Goal: Task Accomplishment & Management: Manage account settings

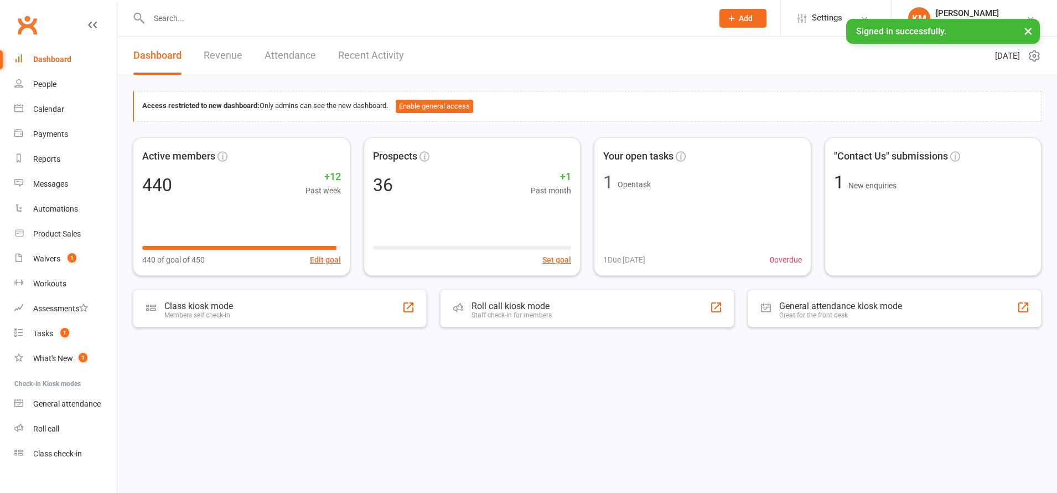
click at [204, 15] on input "text" at bounding box center [426, 18] width 560 height 15
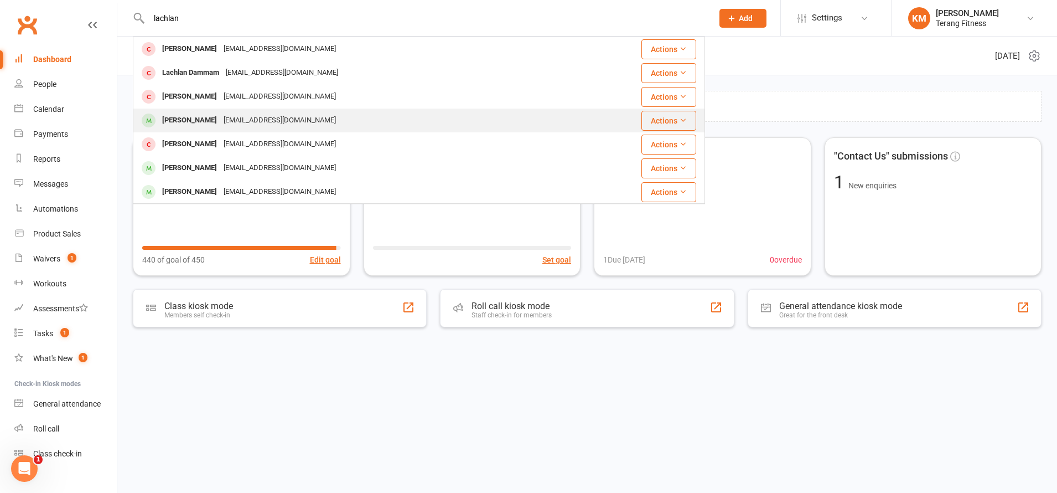
type input "lachlan"
click at [231, 126] on div "[EMAIL_ADDRESS][DOMAIN_NAME]" at bounding box center [279, 120] width 119 height 16
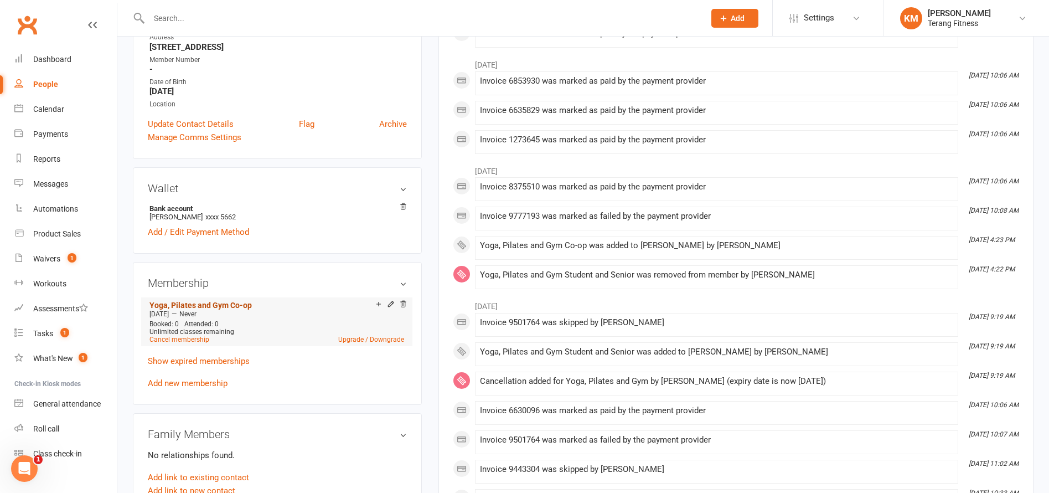
scroll to position [221, 0]
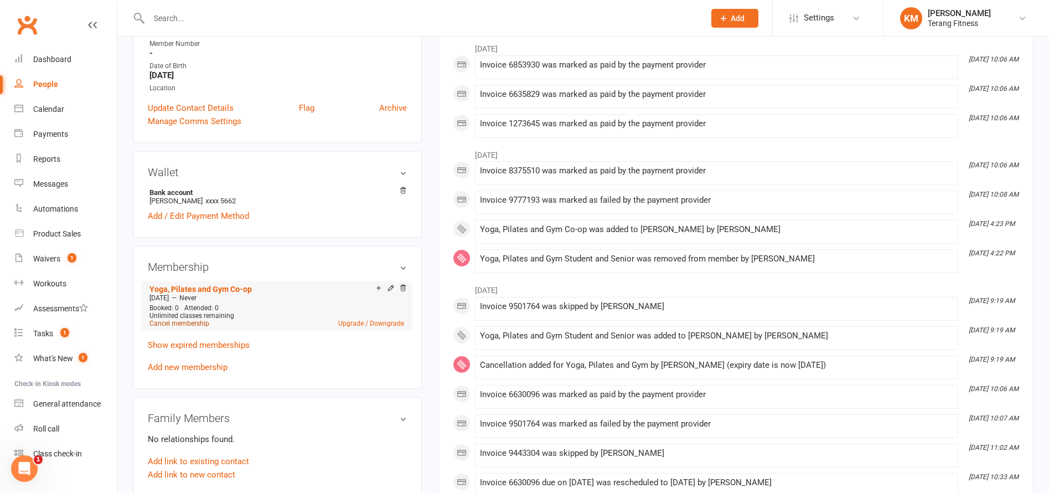
click at [199, 323] on link "Cancel membership" at bounding box center [179, 323] width 60 height 8
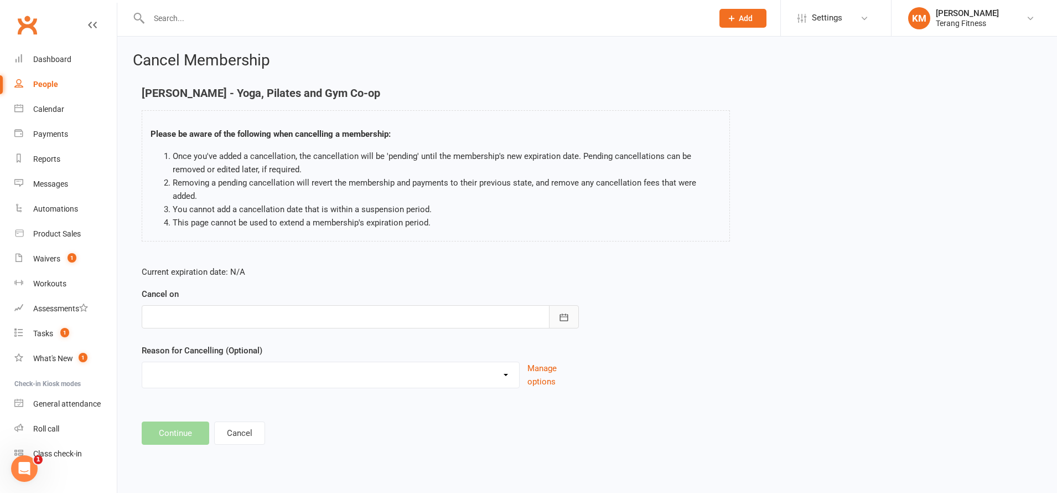
drag, startPoint x: 566, startPoint y: 297, endPoint x: 465, endPoint y: 303, distance: 101.4
click at [566, 305] on button "button" at bounding box center [564, 316] width 30 height 23
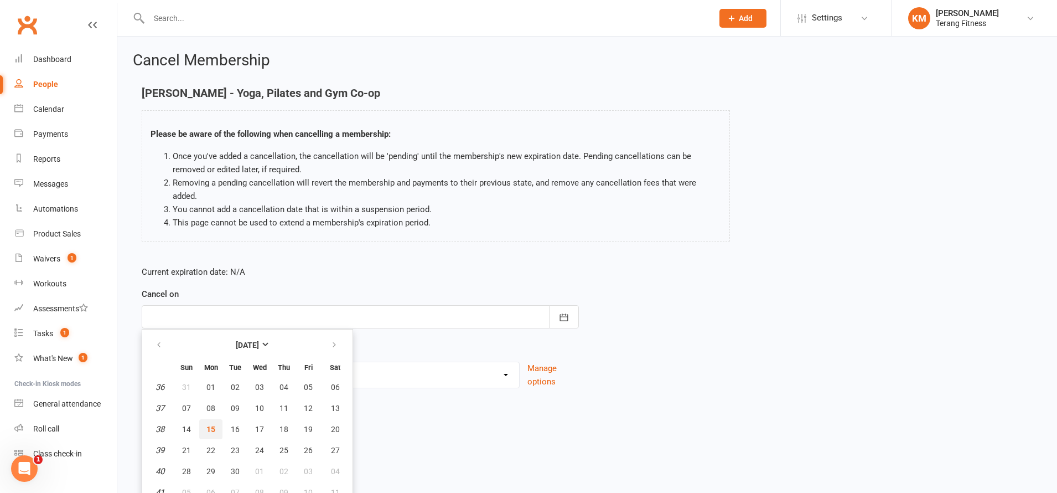
drag, startPoint x: 213, startPoint y: 411, endPoint x: 211, endPoint y: 403, distance: 7.9
click at [214, 425] on span "15" at bounding box center [210, 429] width 9 height 9
type input "[DATE]"
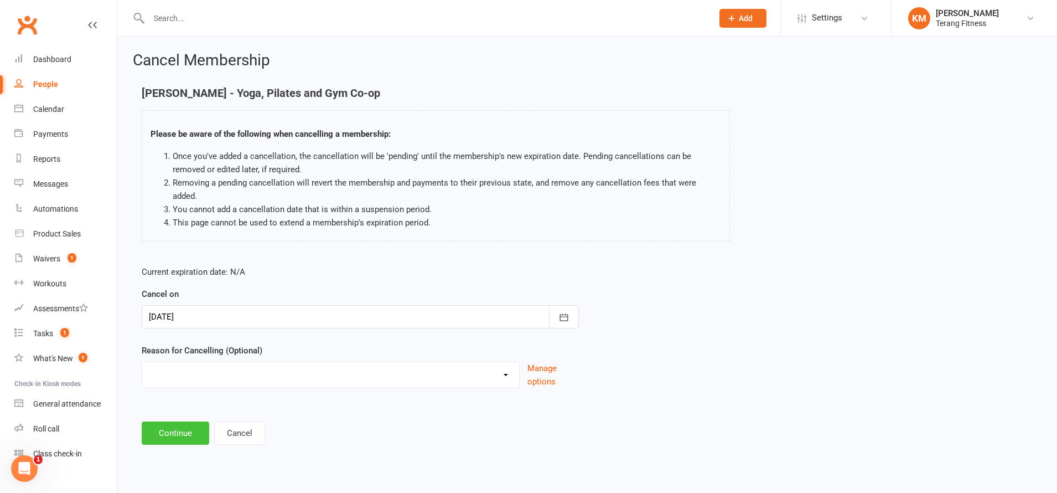
click at [177, 421] on button "Continue" at bounding box center [176, 432] width 68 height 23
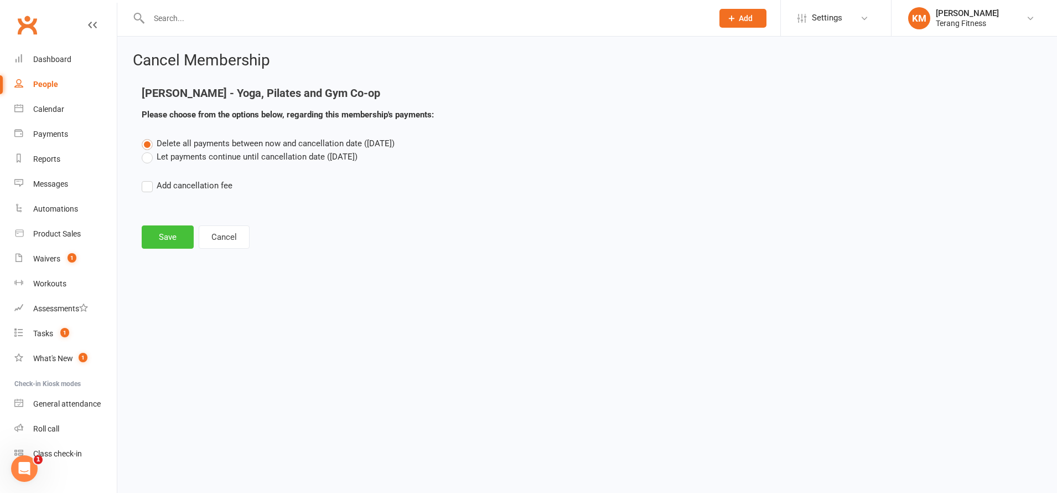
click at [154, 234] on button "Save" at bounding box center [168, 236] width 52 height 23
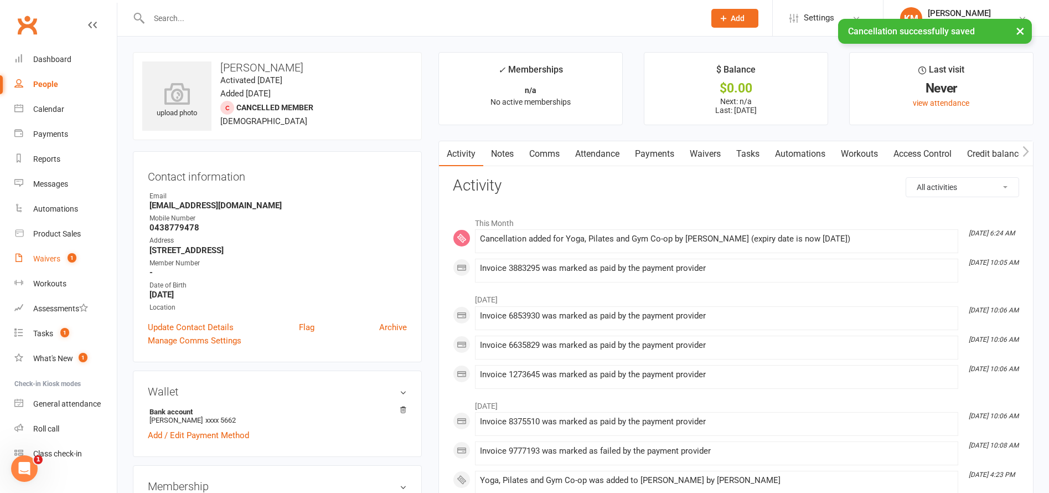
click at [51, 263] on div "Waivers" at bounding box center [46, 258] width 27 height 9
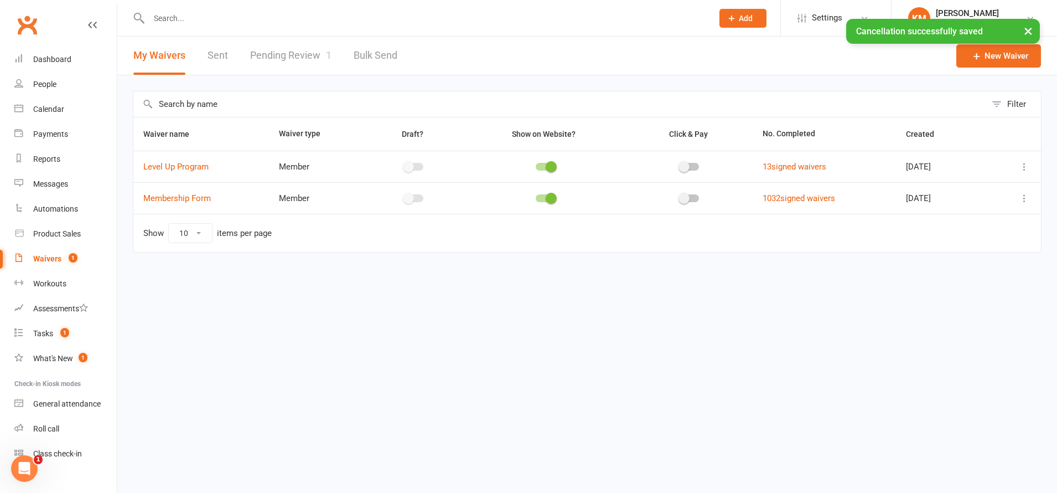
click at [294, 51] on link "Pending Review 1" at bounding box center [290, 56] width 81 height 38
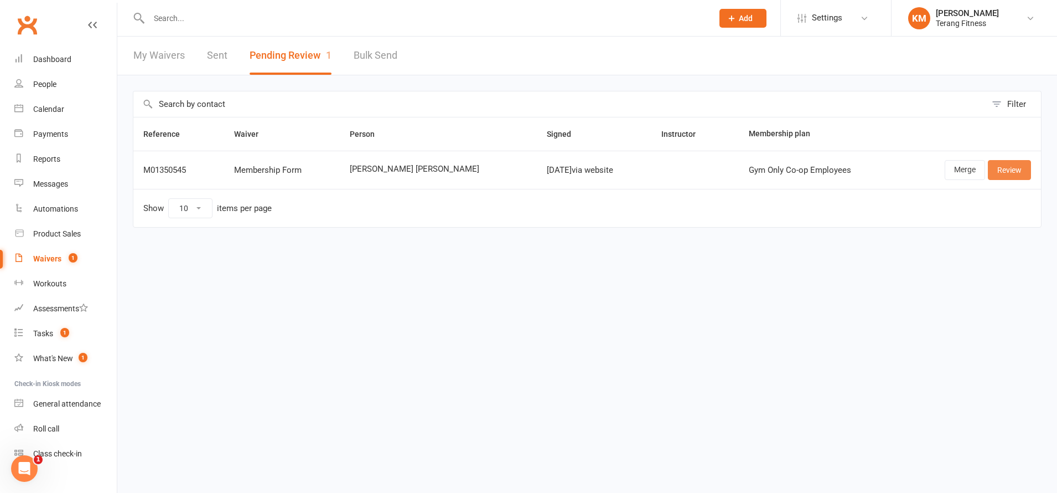
click at [1009, 171] on link "Review" at bounding box center [1009, 170] width 43 height 20
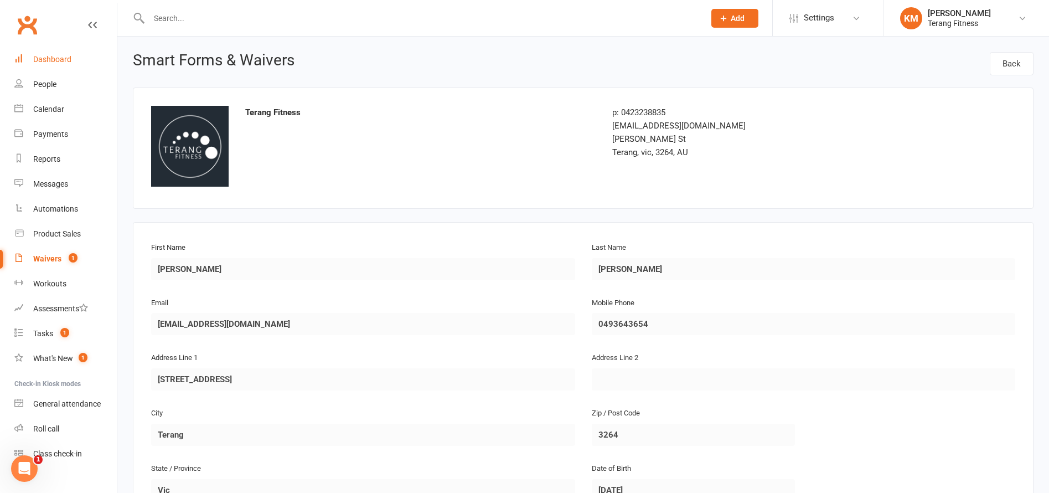
click at [46, 60] on div "Dashboard" at bounding box center [52, 59] width 38 height 9
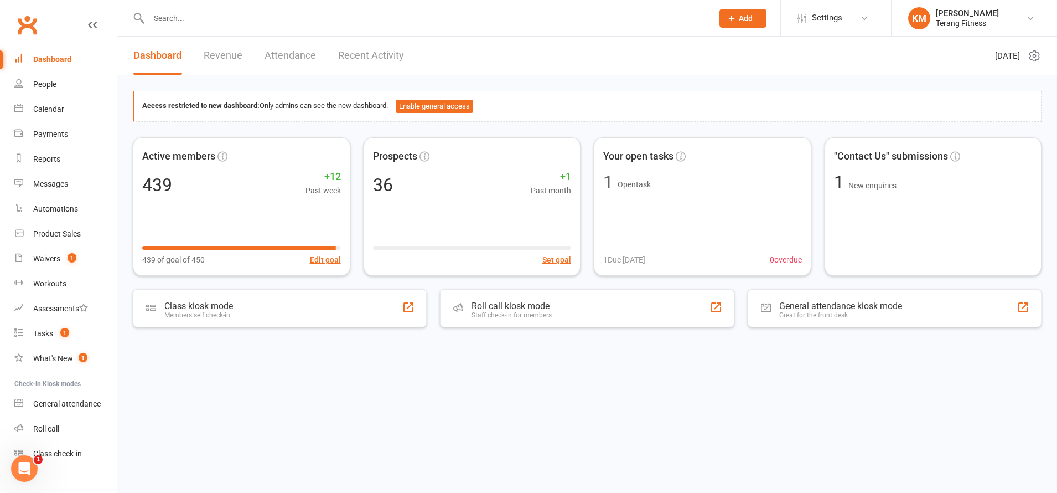
click at [209, 16] on input "text" at bounding box center [426, 18] width 560 height 15
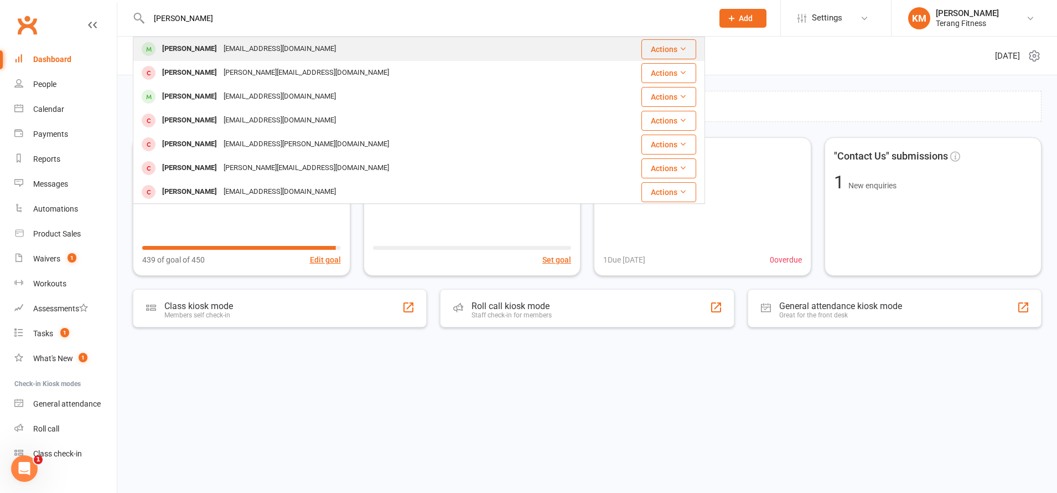
type input "[PERSON_NAME]"
click at [226, 49] on div "[EMAIL_ADDRESS][DOMAIN_NAME]" at bounding box center [279, 49] width 119 height 16
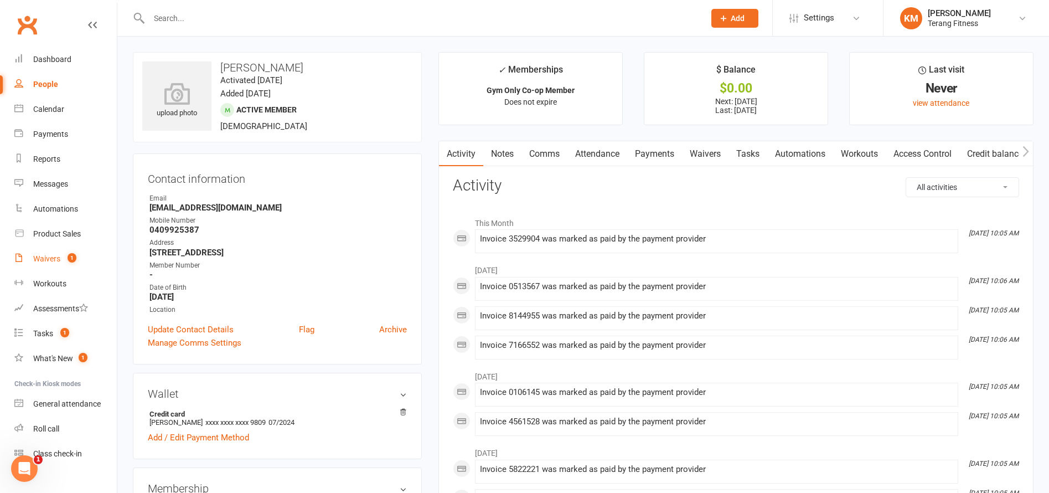
click at [48, 261] on div "Waivers" at bounding box center [46, 258] width 27 height 9
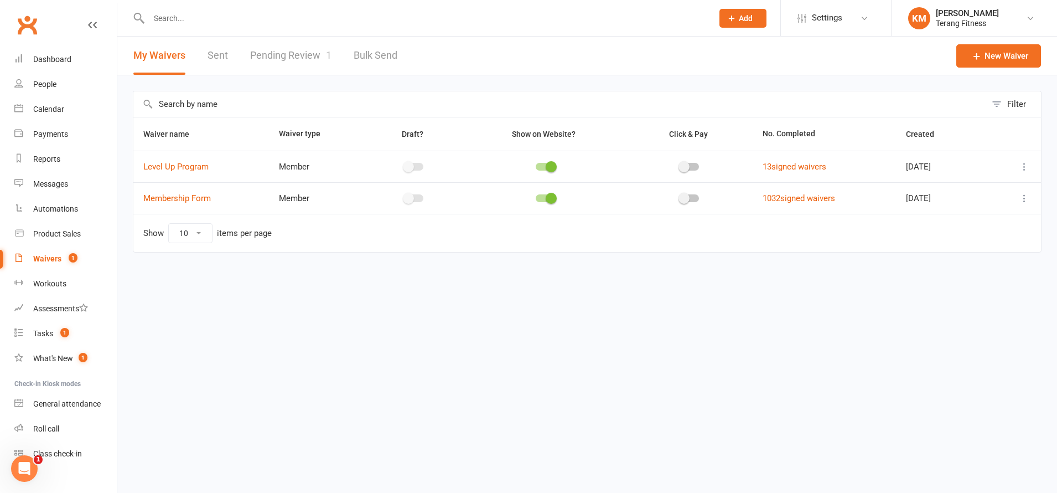
click at [273, 62] on link "Pending Review 1" at bounding box center [290, 56] width 81 height 38
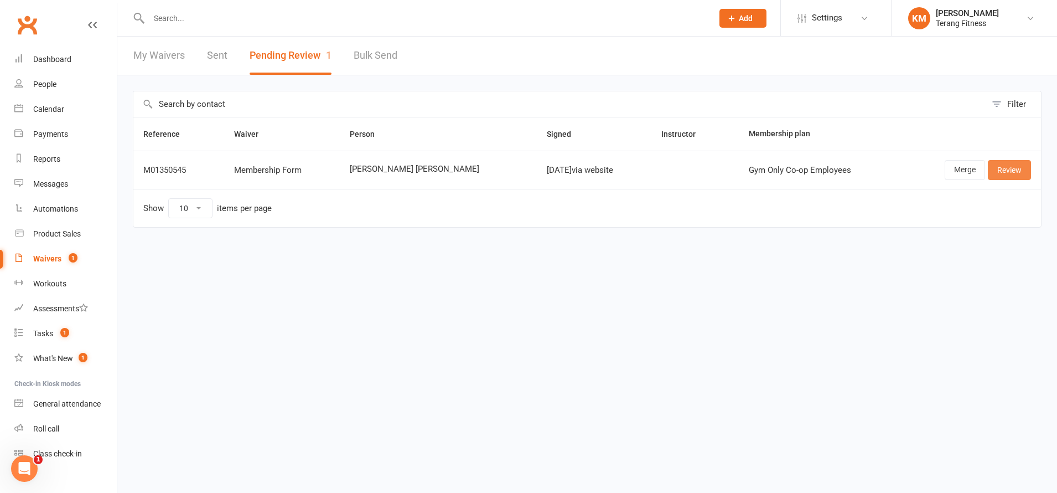
click at [1017, 171] on link "Review" at bounding box center [1009, 170] width 43 height 20
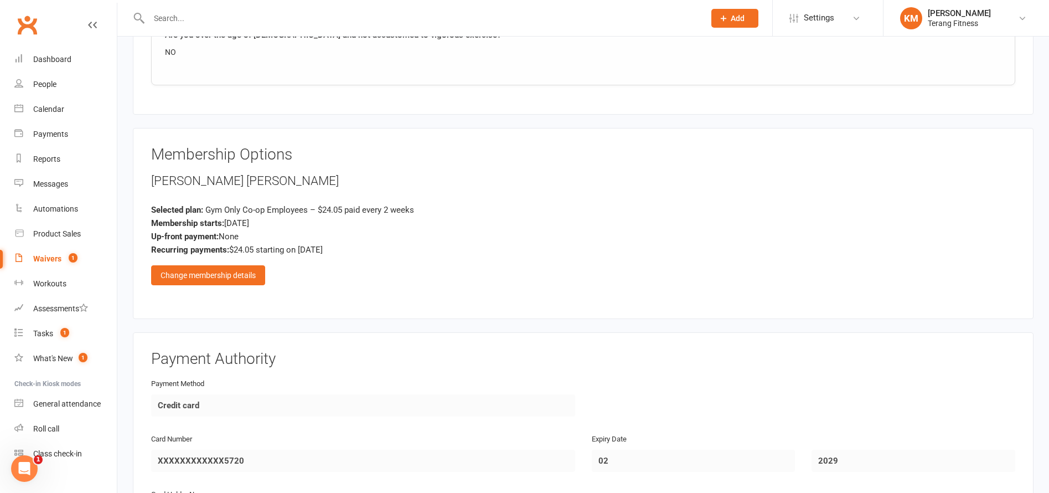
scroll to position [1218, 0]
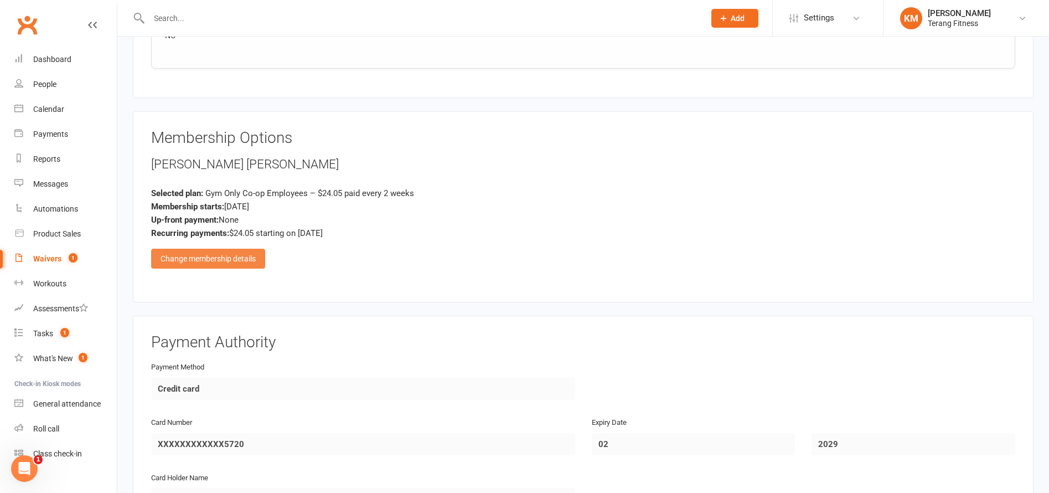
click at [231, 256] on div "Change membership details" at bounding box center [208, 259] width 114 height 20
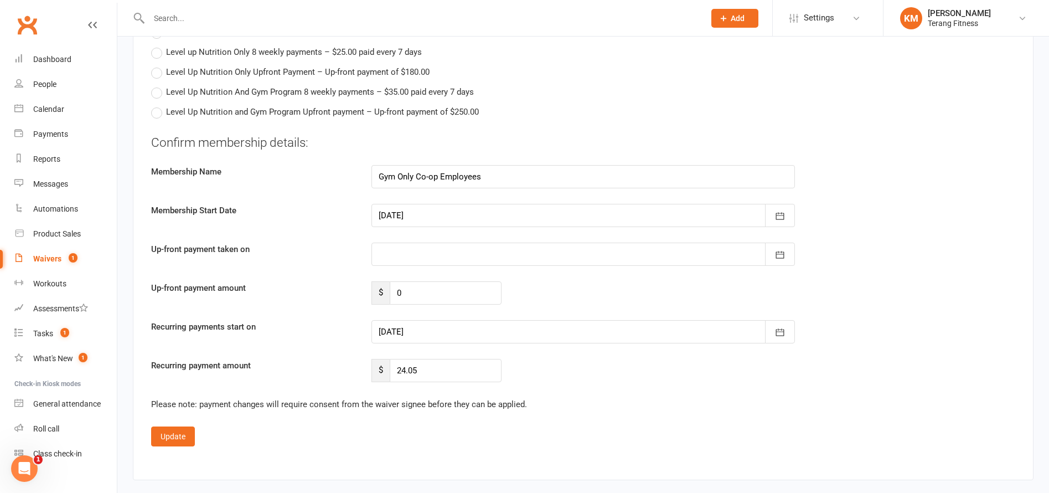
scroll to position [1826, 0]
drag, startPoint x: 775, startPoint y: 328, endPoint x: 726, endPoint y: 339, distance: 50.6
click at [774, 328] on button "button" at bounding box center [780, 330] width 30 height 23
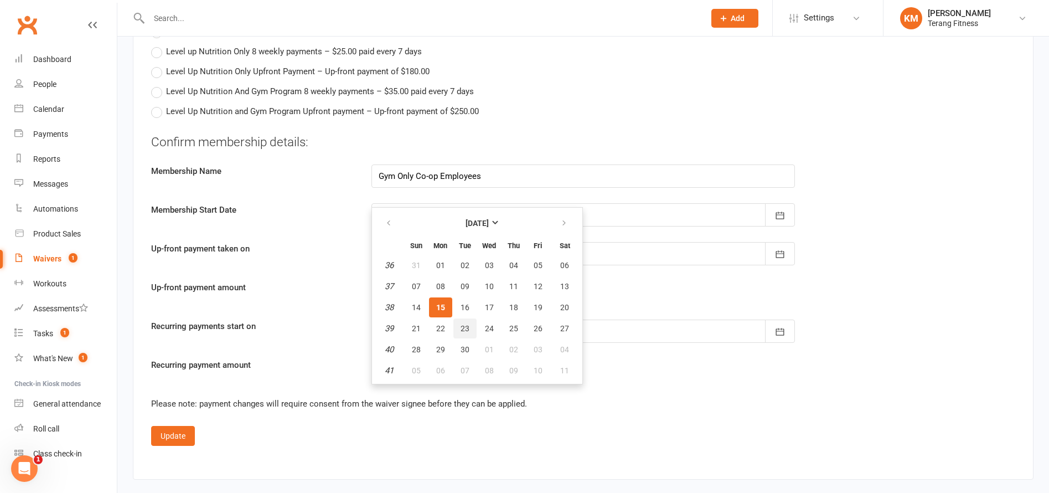
click at [466, 327] on span "23" at bounding box center [464, 328] width 9 height 9
type input "[DATE]"
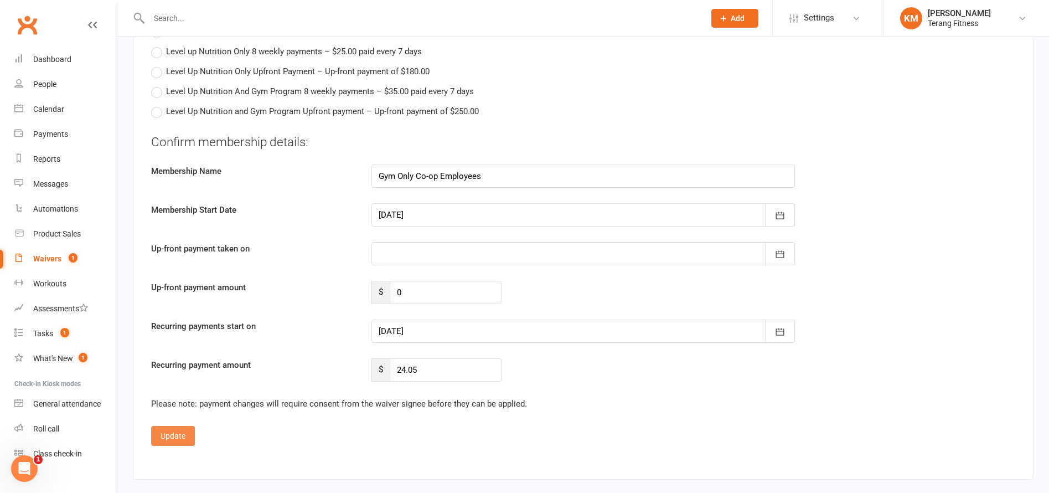
click at [164, 437] on button "Update" at bounding box center [173, 436] width 44 height 20
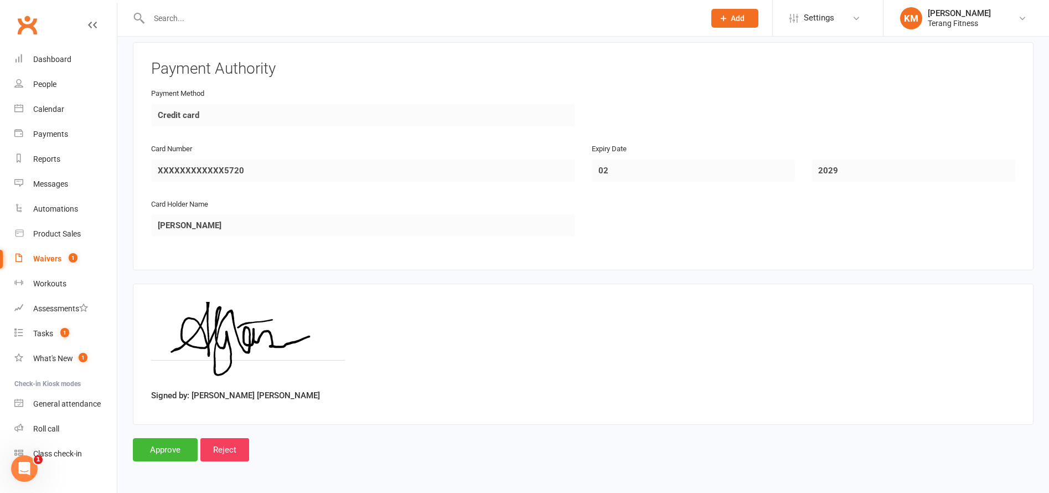
scroll to position [1491, 0]
click at [172, 451] on input "Approve" at bounding box center [165, 449] width 65 height 23
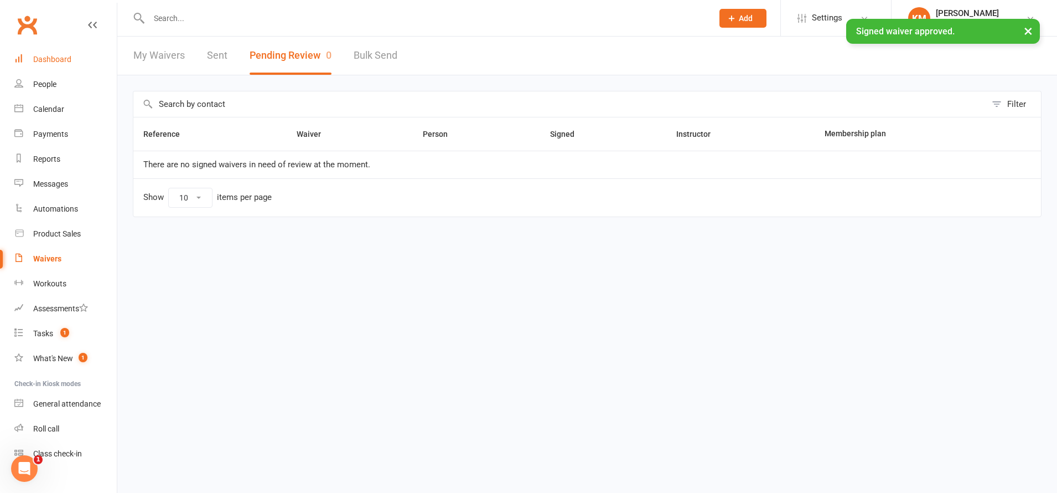
click at [53, 65] on link "Dashboard" at bounding box center [65, 59] width 102 height 25
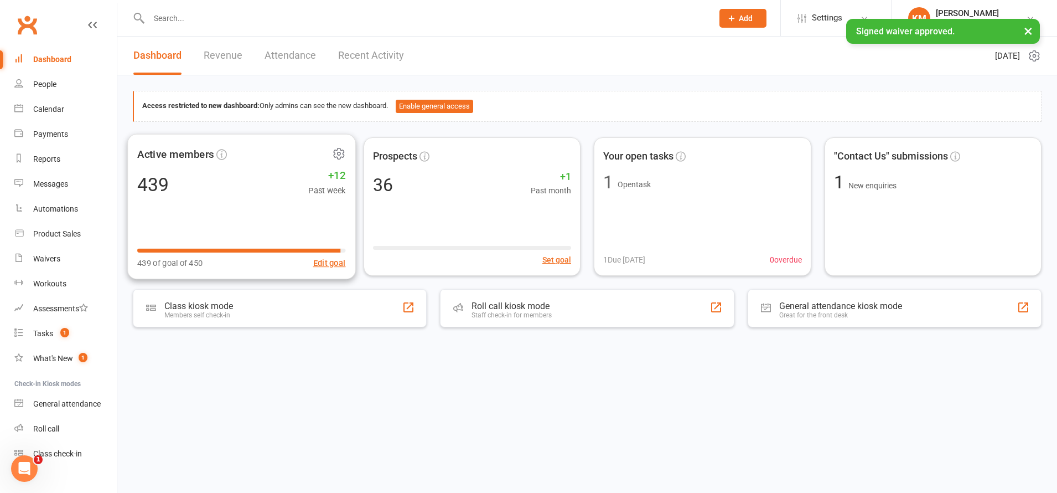
drag, startPoint x: 226, startPoint y: 204, endPoint x: 11, endPoint y: 73, distance: 252.6
click at [226, 203] on div "Active members 439 +12 Past week 439 of goal of 450 Edit goal" at bounding box center [241, 206] width 228 height 146
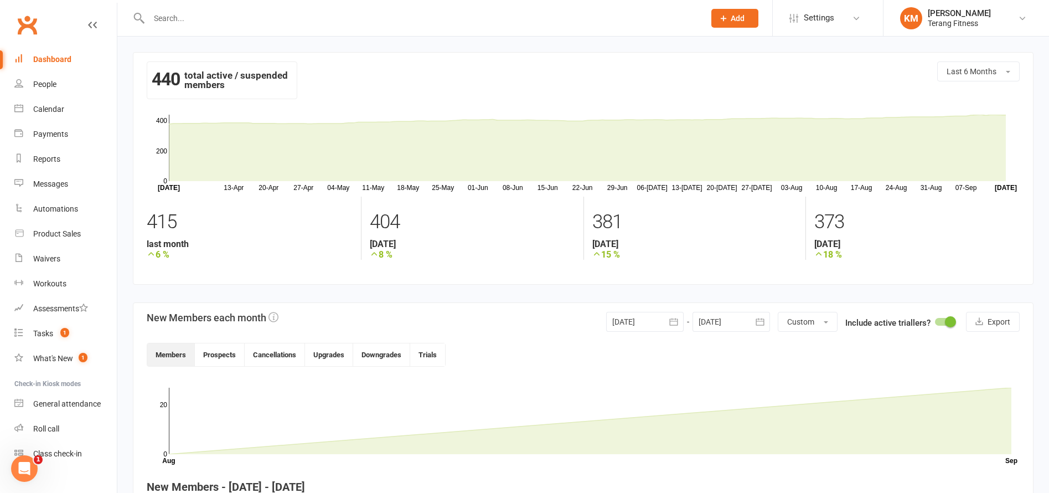
click at [55, 60] on div "Dashboard" at bounding box center [52, 59] width 38 height 9
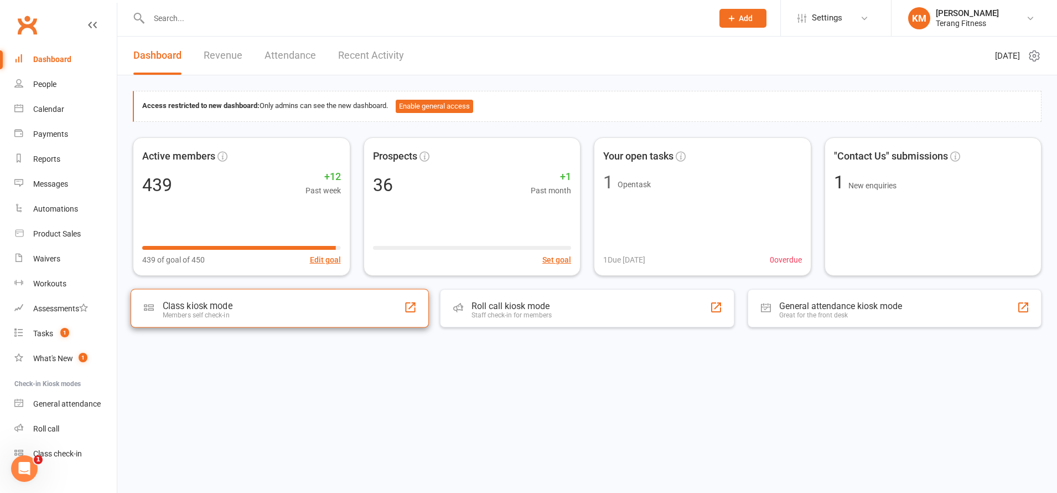
click at [357, 308] on div "Class kiosk mode Members self check-in" at bounding box center [280, 307] width 298 height 39
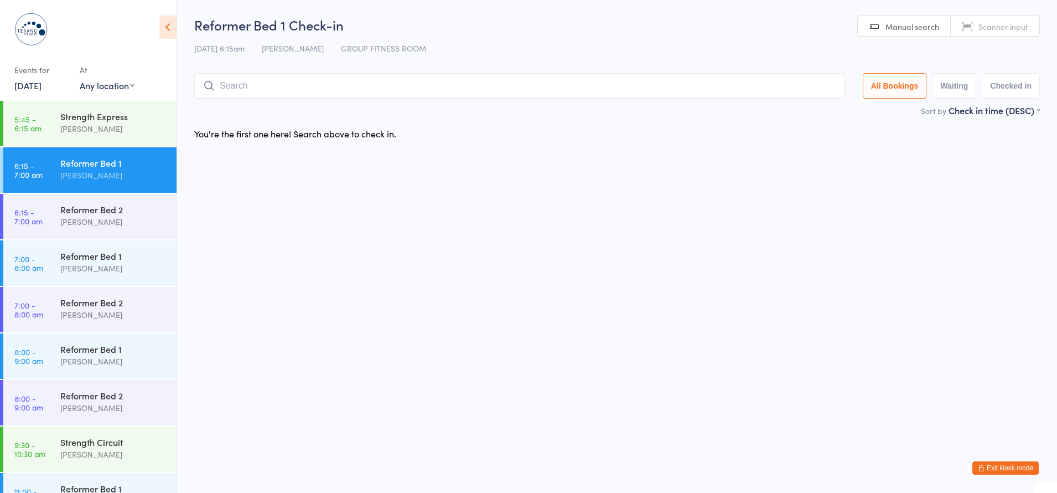
click at [170, 24] on icon at bounding box center [167, 26] width 17 height 23
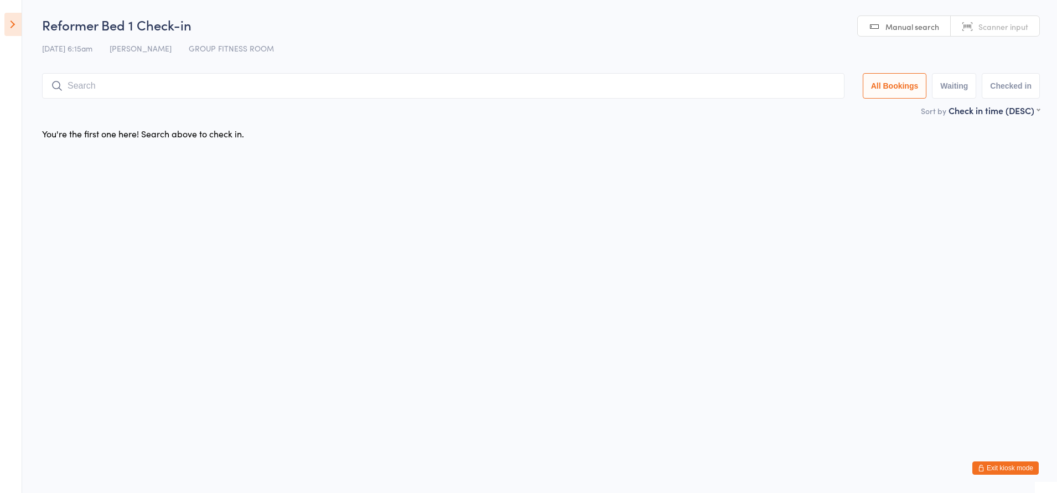
click at [15, 23] on icon at bounding box center [12, 24] width 17 height 23
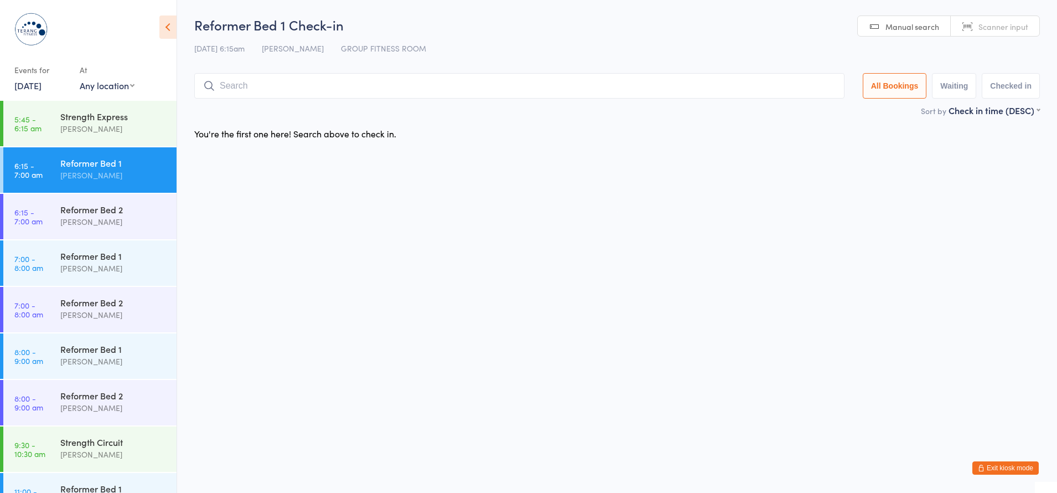
click at [999, 465] on button "Exit kiosk mode" at bounding box center [1005, 467] width 66 height 13
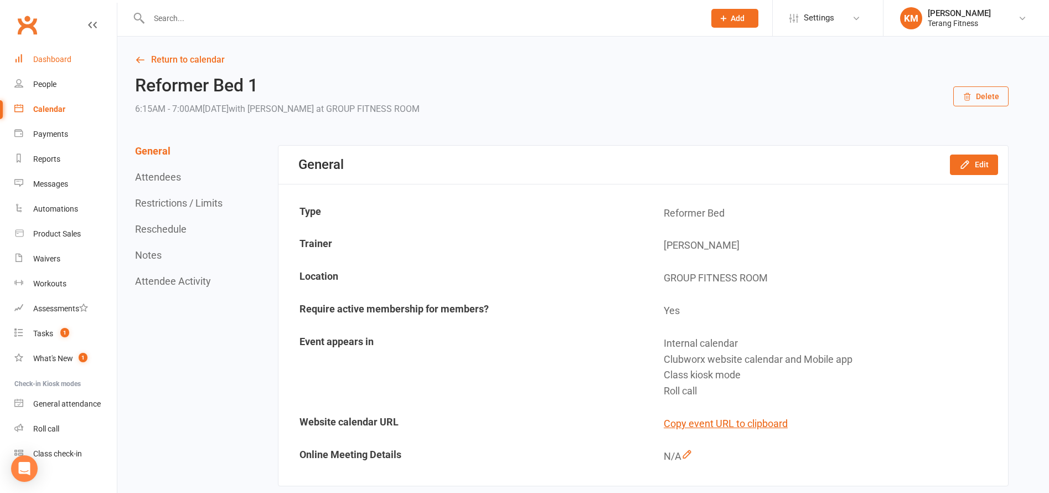
click at [60, 56] on div "Dashboard" at bounding box center [52, 59] width 38 height 9
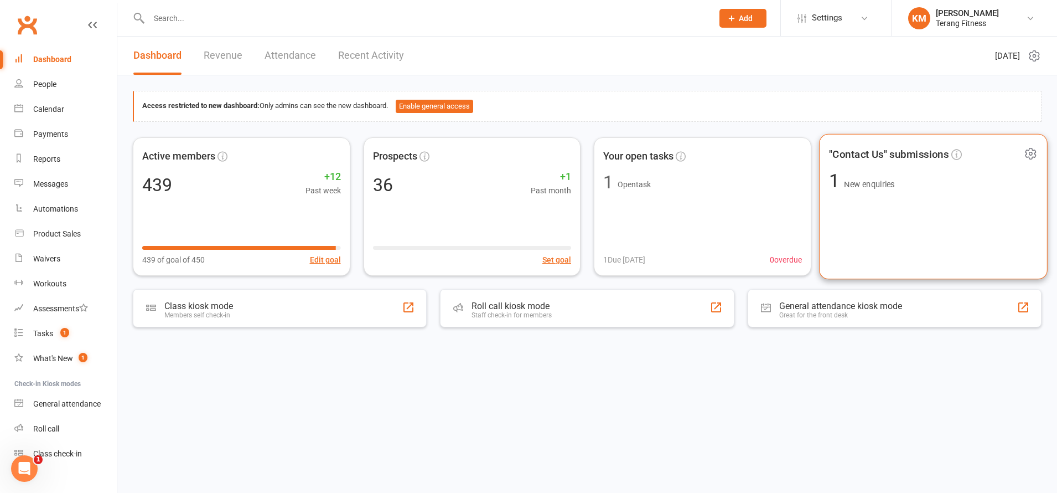
click at [870, 187] on span "New enquiries" at bounding box center [869, 183] width 50 height 9
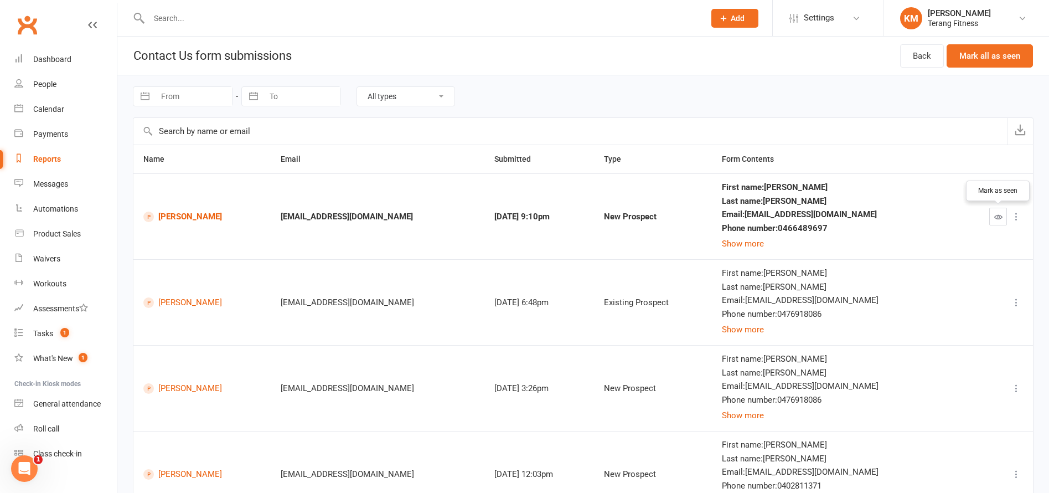
click at [995, 217] on icon "button" at bounding box center [998, 217] width 8 height 8
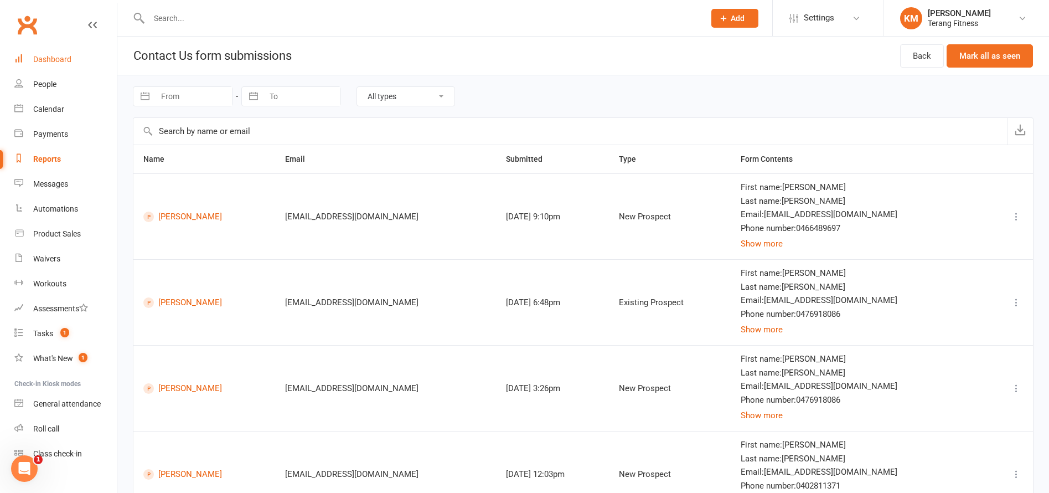
click at [56, 59] on div "Dashboard" at bounding box center [52, 59] width 38 height 9
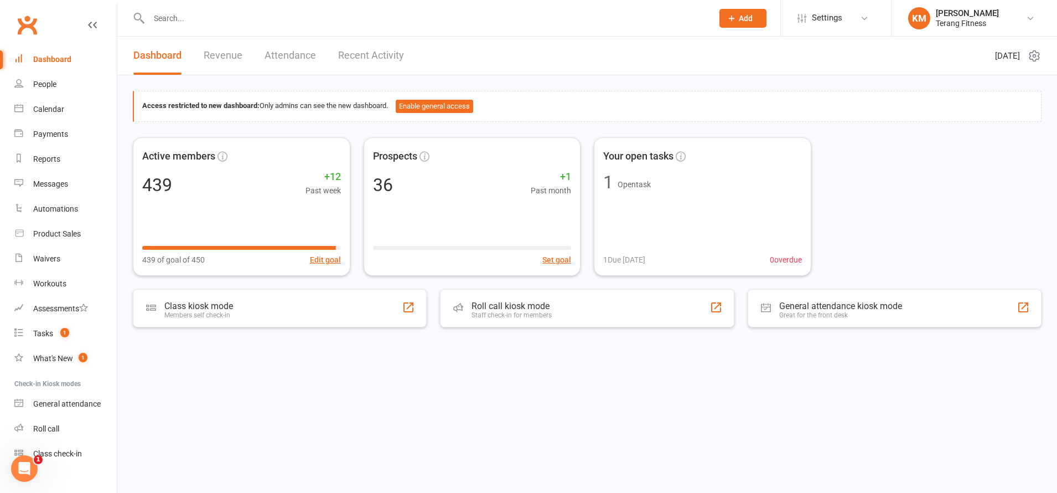
click at [209, 29] on div at bounding box center [419, 18] width 572 height 36
click at [206, 15] on input "text" at bounding box center [426, 18] width 560 height 15
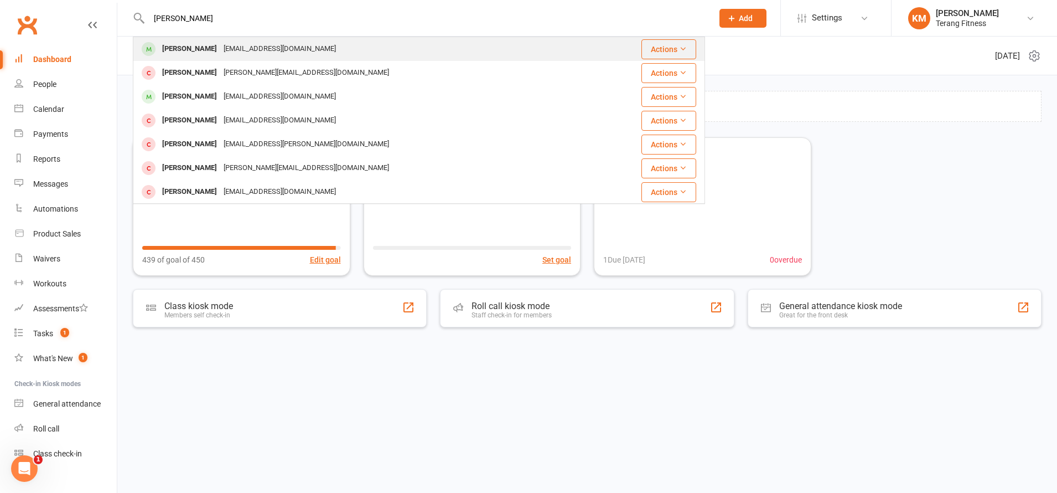
type input "[PERSON_NAME]"
click at [208, 41] on div "[PERSON_NAME]" at bounding box center [189, 49] width 61 height 16
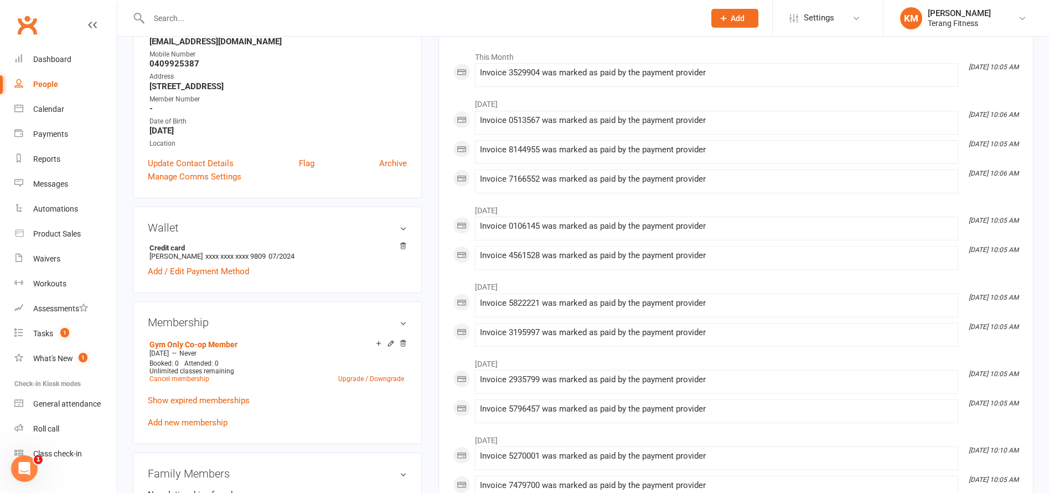
scroll to position [221, 0]
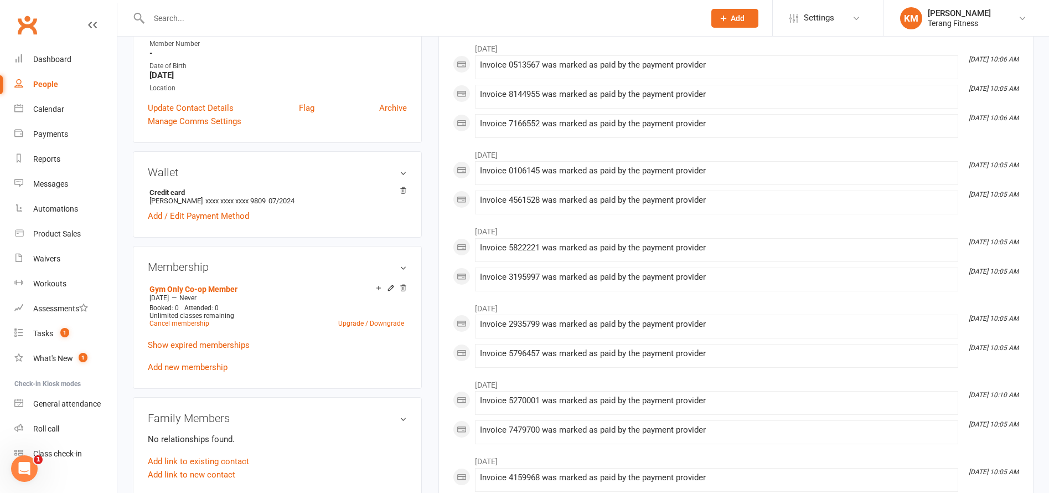
click at [401, 171] on h3 "Wallet" at bounding box center [277, 172] width 259 height 12
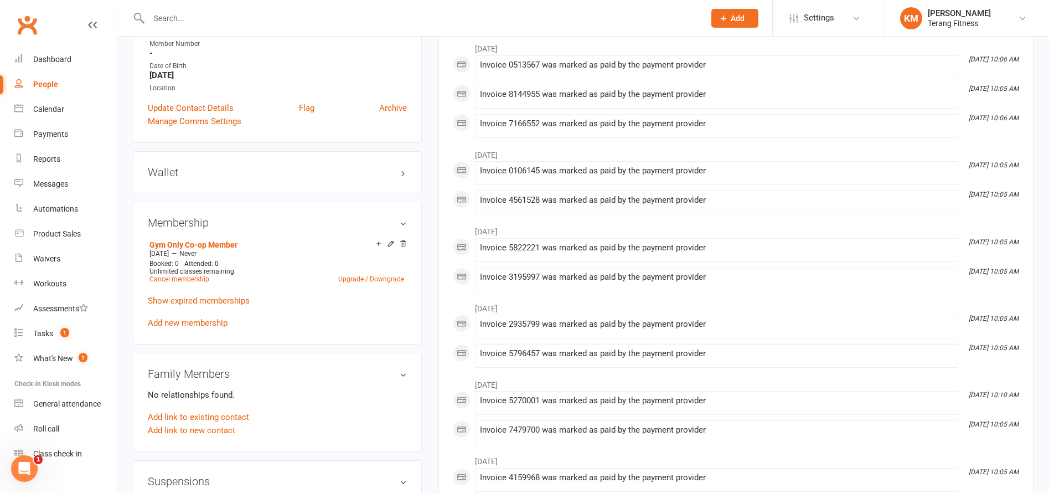
click at [401, 171] on h3 "Wallet" at bounding box center [277, 172] width 259 height 12
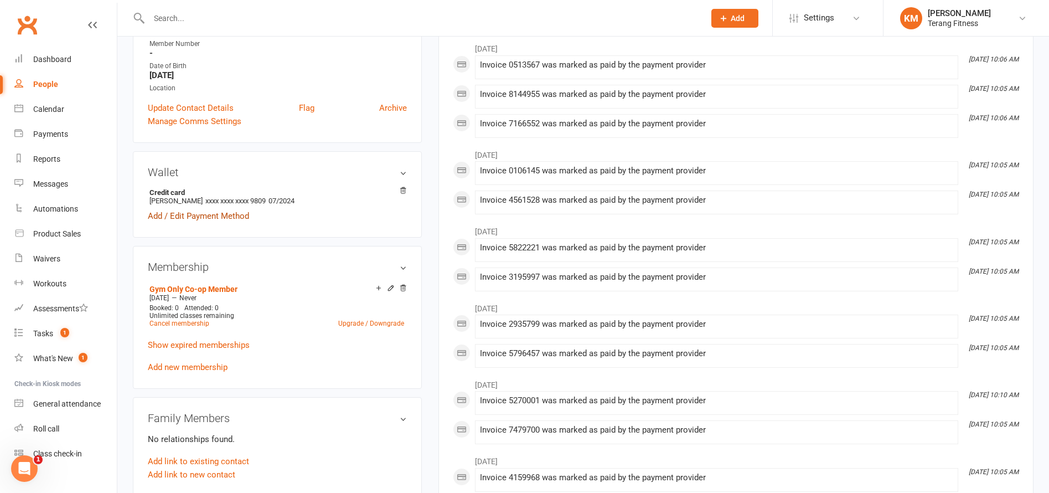
click at [213, 218] on link "Add / Edit Payment Method" at bounding box center [198, 215] width 101 height 13
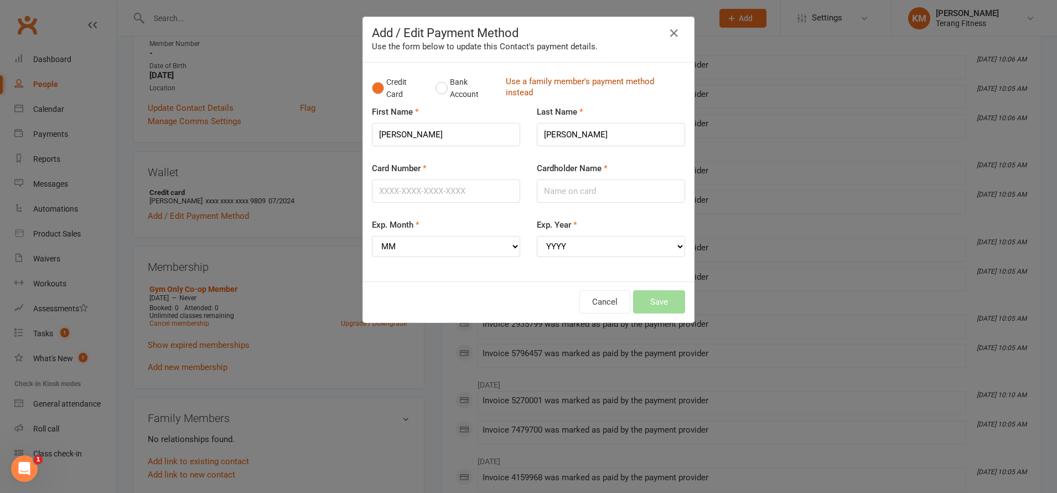
click at [541, 80] on link "Use a family member's payment method instead" at bounding box center [593, 88] width 174 height 25
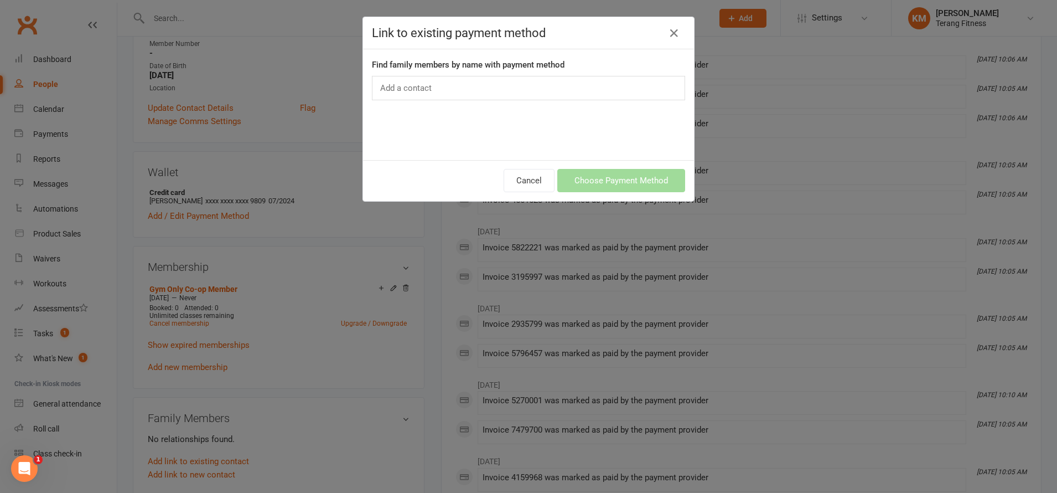
click at [443, 81] on div "Add a contact" at bounding box center [528, 88] width 313 height 24
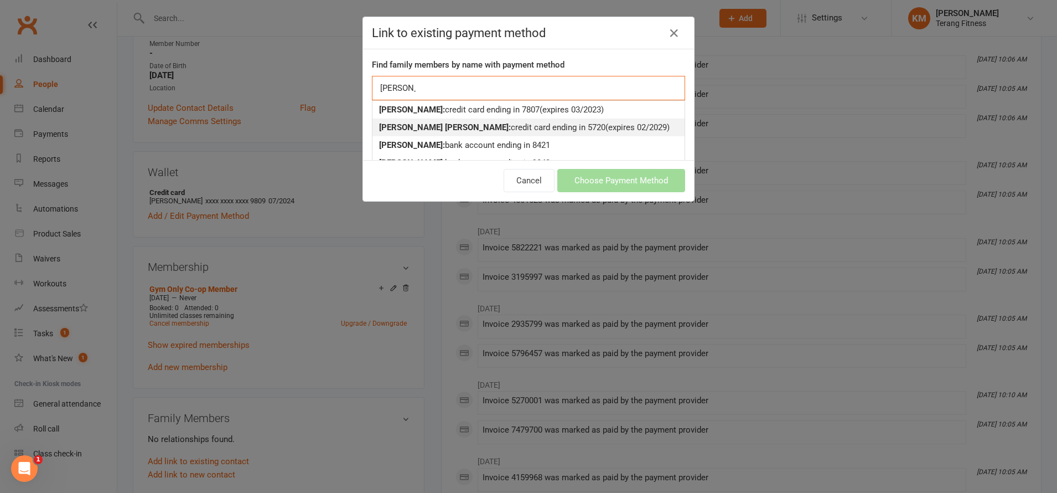
type input "flynn"
click at [428, 130] on strong "Flynn Gleeson:" at bounding box center [445, 127] width 132 height 10
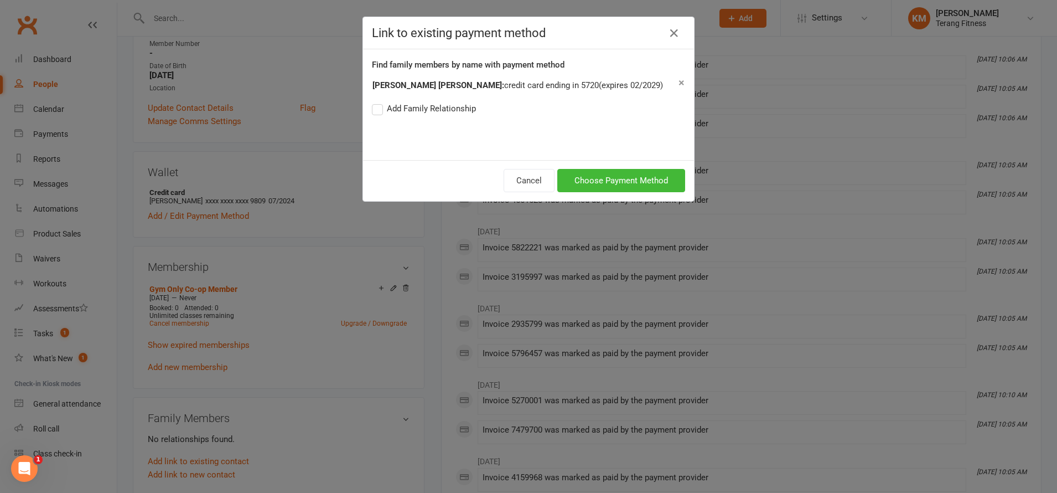
click at [372, 108] on label "Add Family Relationship" at bounding box center [424, 108] width 104 height 13
click at [372, 102] on input "Add Family Relationship" at bounding box center [375, 102] width 7 height 0
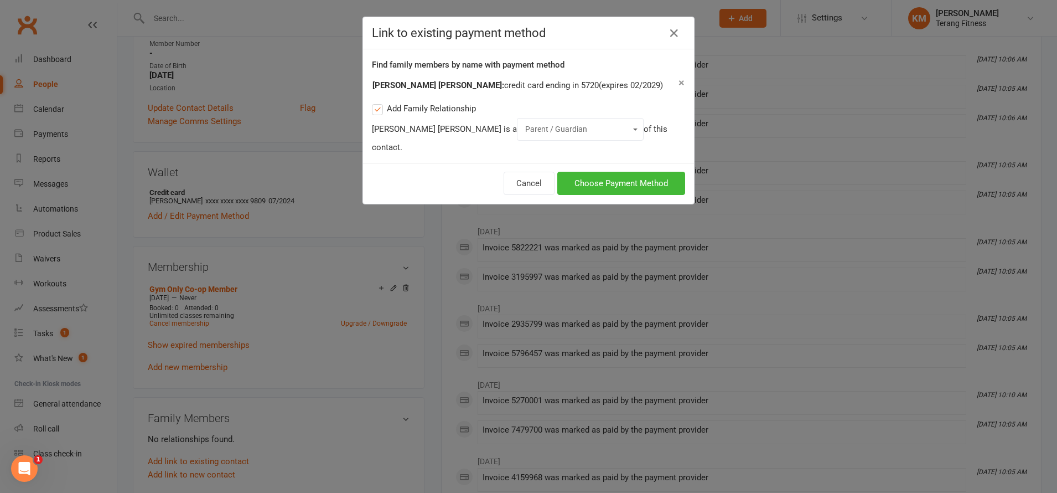
click at [524, 128] on select "Parent / Guardian Child Sibling (parent not in system) Spouse / Partner Cousin …" at bounding box center [580, 129] width 112 height 13
select select "1"
click at [524, 123] on select "Parent / Guardian Child Sibling (parent not in system) Spouse / Partner Cousin …" at bounding box center [580, 129] width 112 height 13
click at [588, 175] on button "Choose Payment Method" at bounding box center [621, 183] width 128 height 23
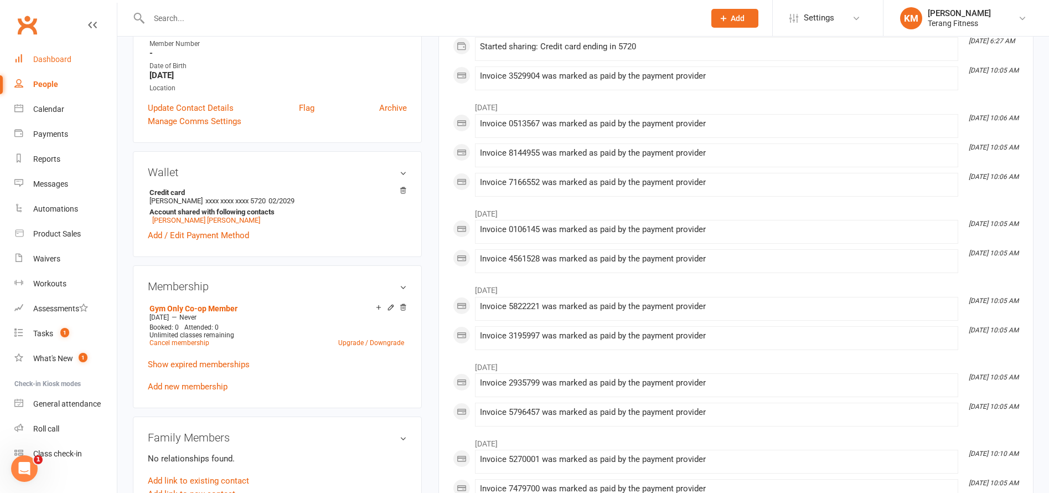
click at [56, 53] on link "Dashboard" at bounding box center [65, 59] width 102 height 25
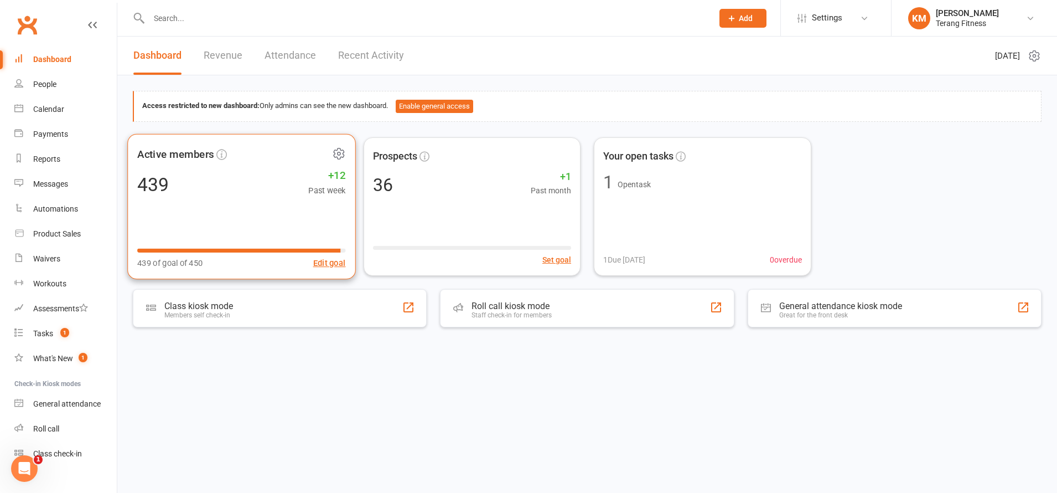
click at [267, 219] on div "Active members 439 +12 Past week 439 of goal of 450 Edit goal" at bounding box center [241, 206] width 228 height 146
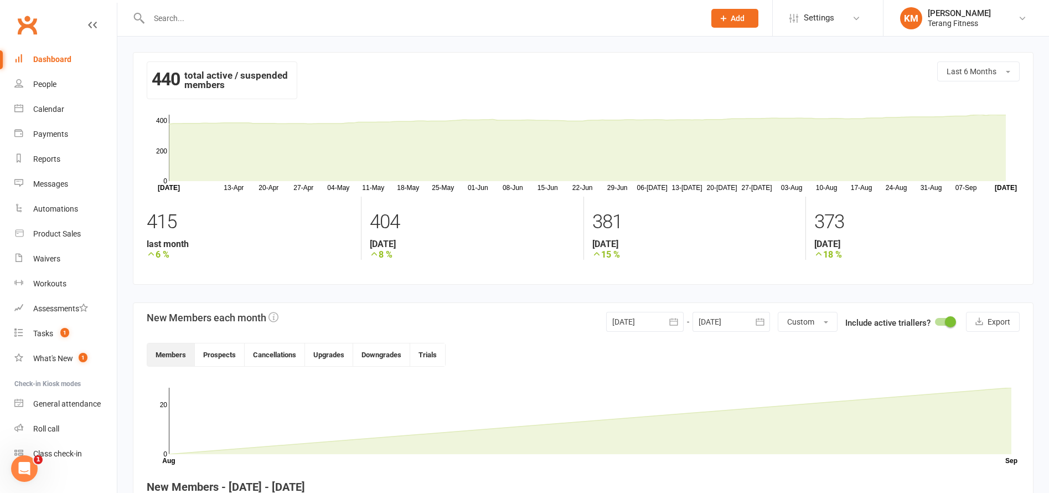
click at [53, 56] on div "Dashboard" at bounding box center [52, 59] width 38 height 9
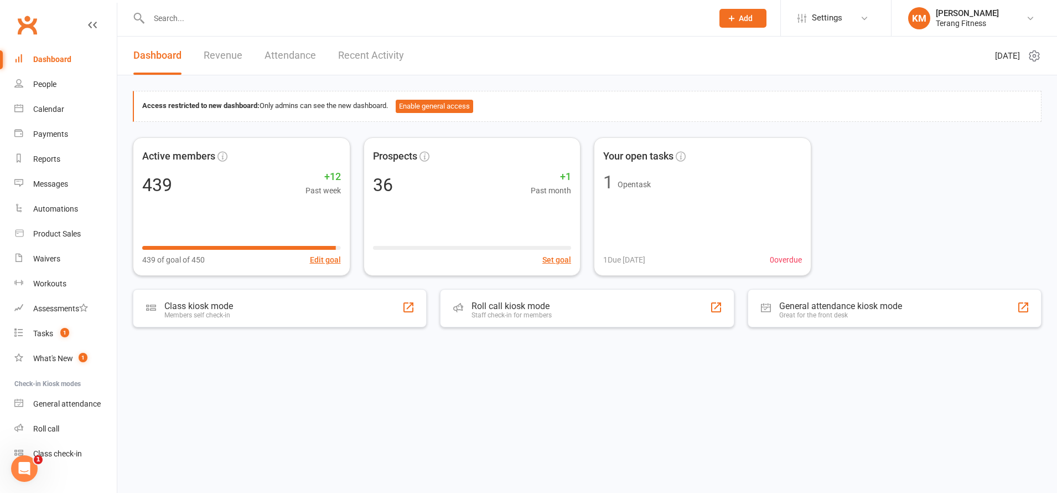
click at [368, 58] on link "Recent Activity" at bounding box center [371, 56] width 66 height 38
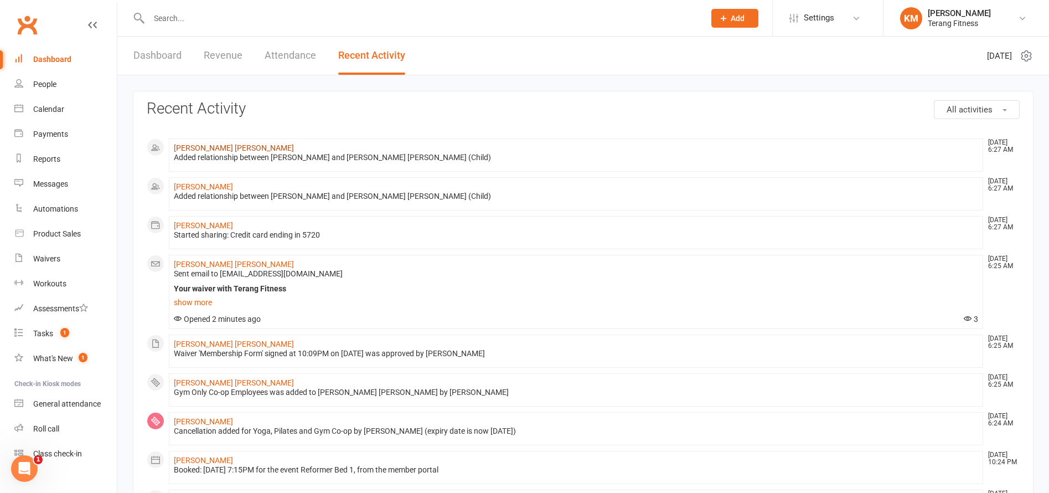
click at [194, 146] on link "[PERSON_NAME] [PERSON_NAME]" at bounding box center [234, 147] width 120 height 9
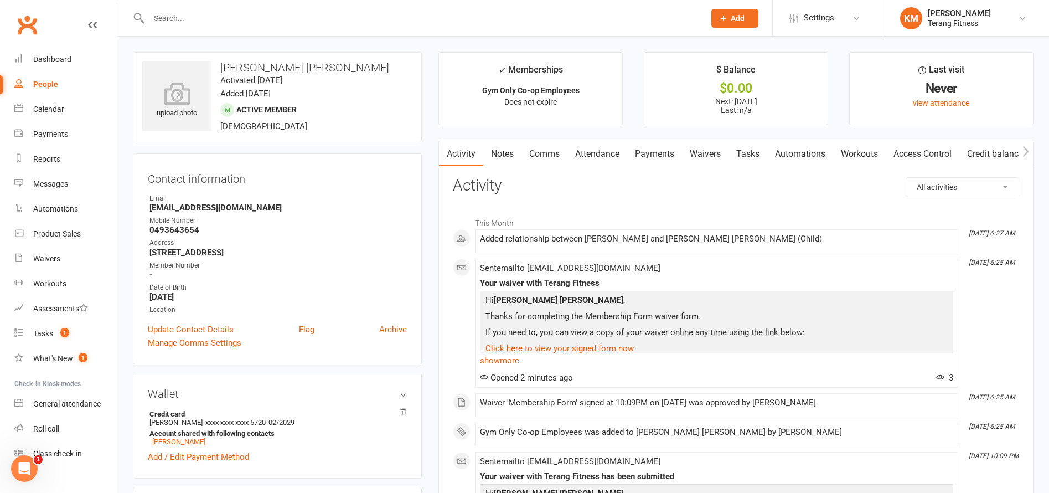
click at [665, 159] on link "Payments" at bounding box center [654, 153] width 55 height 25
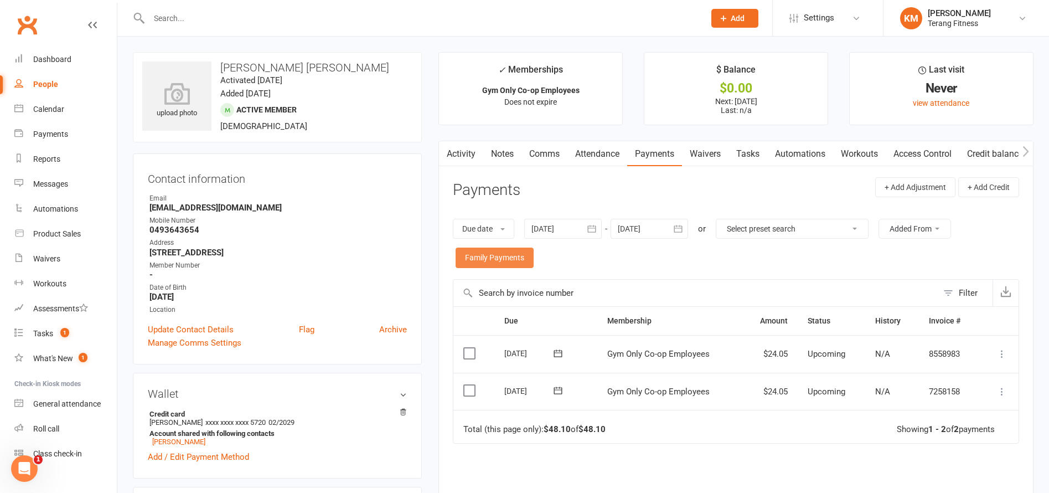
click at [475, 257] on link "Family Payments" at bounding box center [495, 257] width 78 height 20
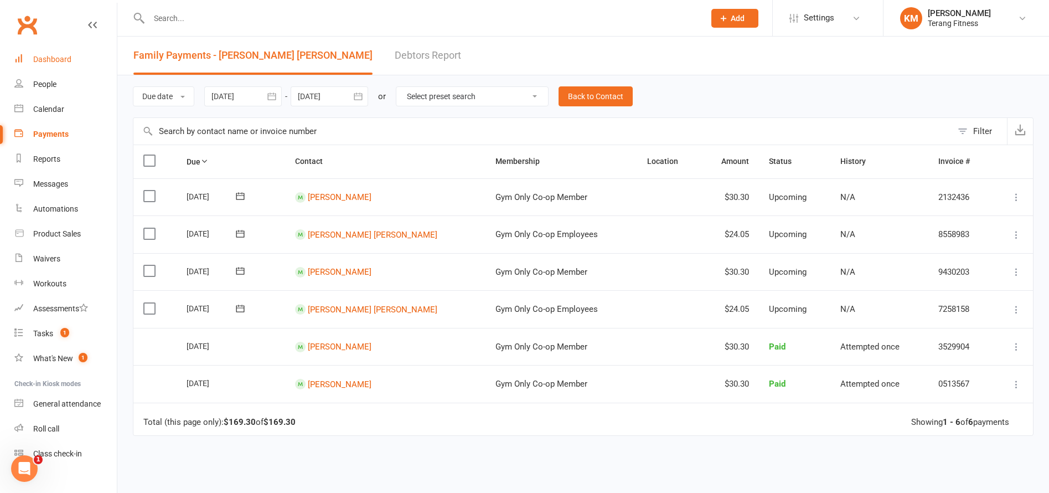
click at [39, 47] on link "Dashboard" at bounding box center [65, 59] width 102 height 25
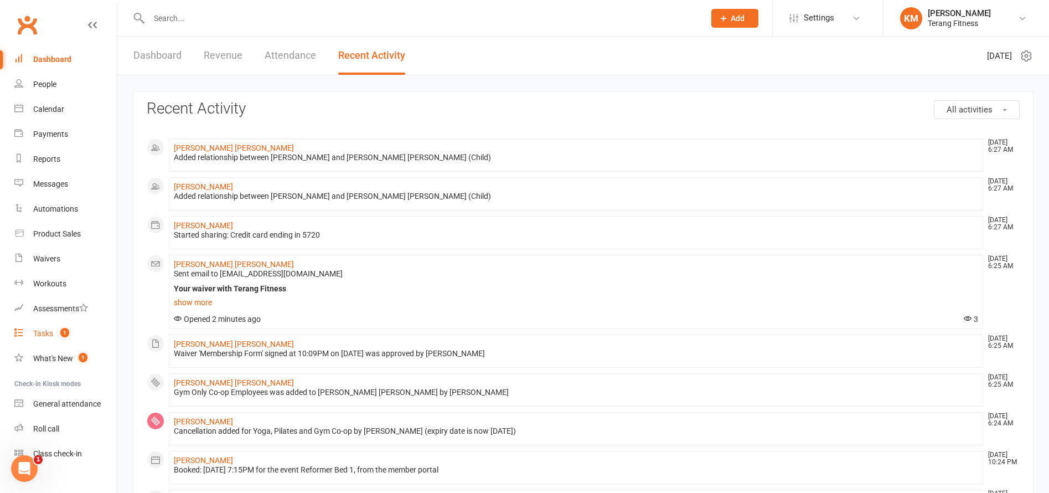
click at [46, 332] on div "Tasks" at bounding box center [43, 333] width 20 height 9
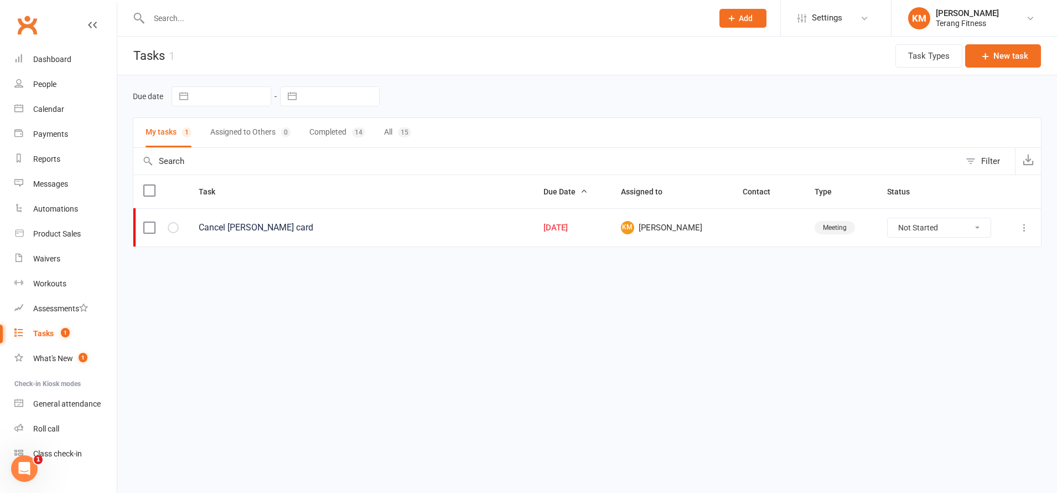
click at [145, 229] on label at bounding box center [148, 227] width 11 height 11
click at [145, 222] on input "checkbox" at bounding box center [148, 222] width 11 height 0
click at [168, 228] on button "button" at bounding box center [173, 227] width 11 height 11
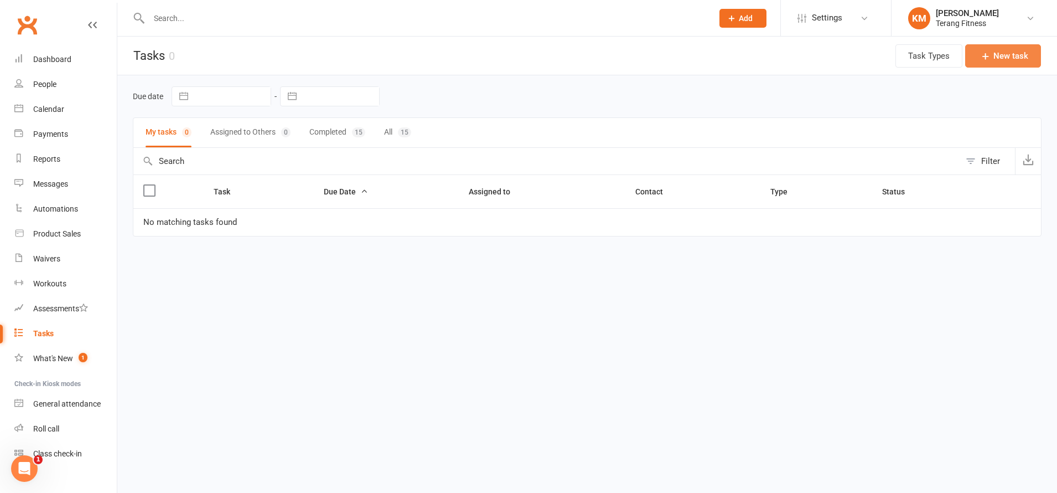
click at [1017, 52] on button "New task" at bounding box center [1003, 55] width 76 height 23
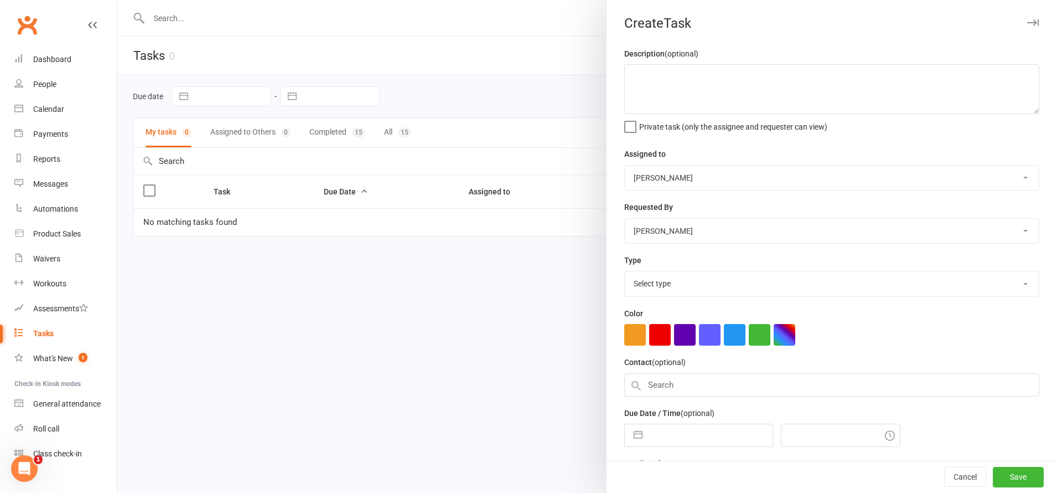
click at [629, 130] on label "Private task (only the assignee and requester can view)" at bounding box center [725, 123] width 203 height 11
click at [629, 118] on input "Private task (only the assignee and requester can view)" at bounding box center [725, 118] width 203 height 0
click at [626, 145] on div "Description (optional) Private task (only the assignee and requester can view) …" at bounding box center [832, 272] width 451 height 450
click at [663, 78] on textarea at bounding box center [831, 89] width 415 height 50
type textarea "Message Flynn to collect card"
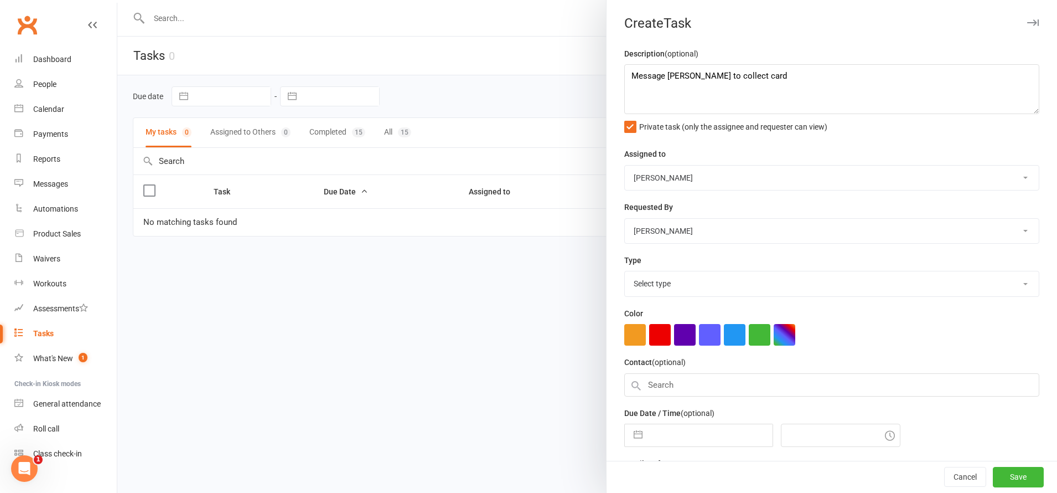
click at [666, 429] on input "text" at bounding box center [710, 435] width 125 height 22
select select "7"
select select "2025"
select select "8"
select select "2025"
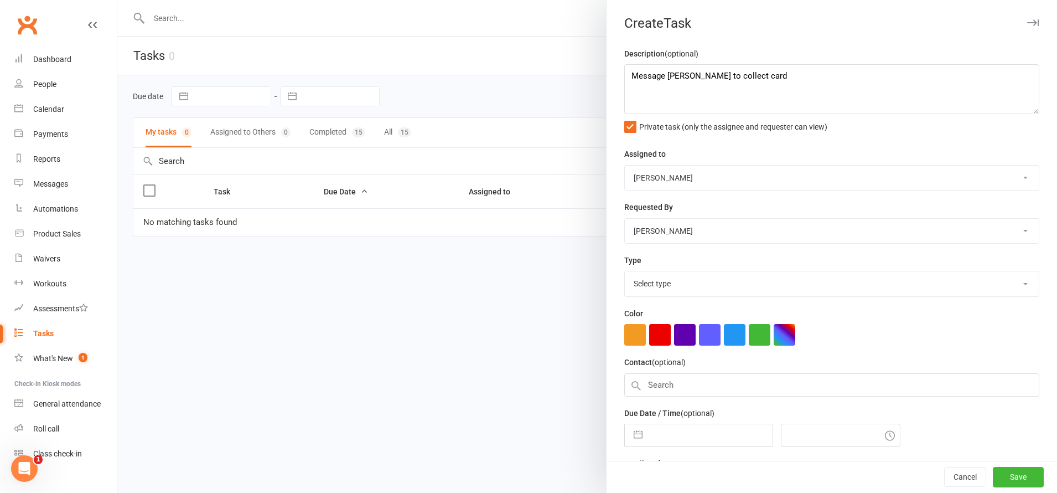
select select "9"
select select "2025"
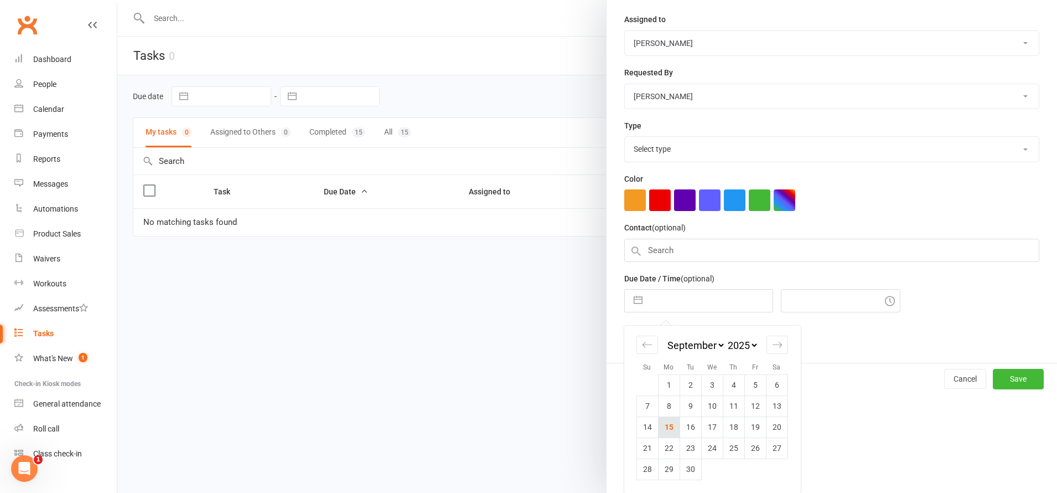
click at [665, 420] on td "15" at bounding box center [669, 426] width 22 height 21
type input "[DATE]"
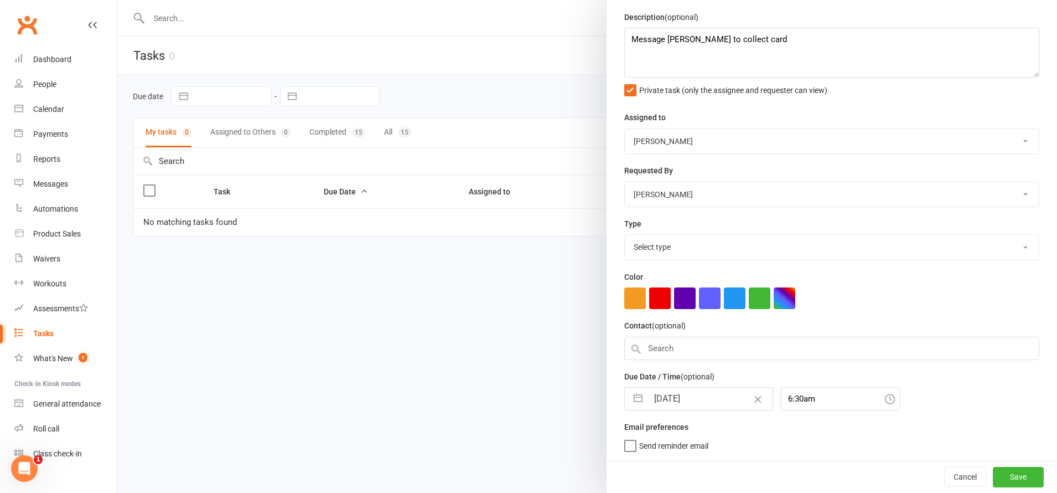
scroll to position [41, 0]
click at [885, 402] on icon at bounding box center [890, 399] width 10 height 10
click at [805, 399] on div "6:30am" at bounding box center [841, 398] width 120 height 23
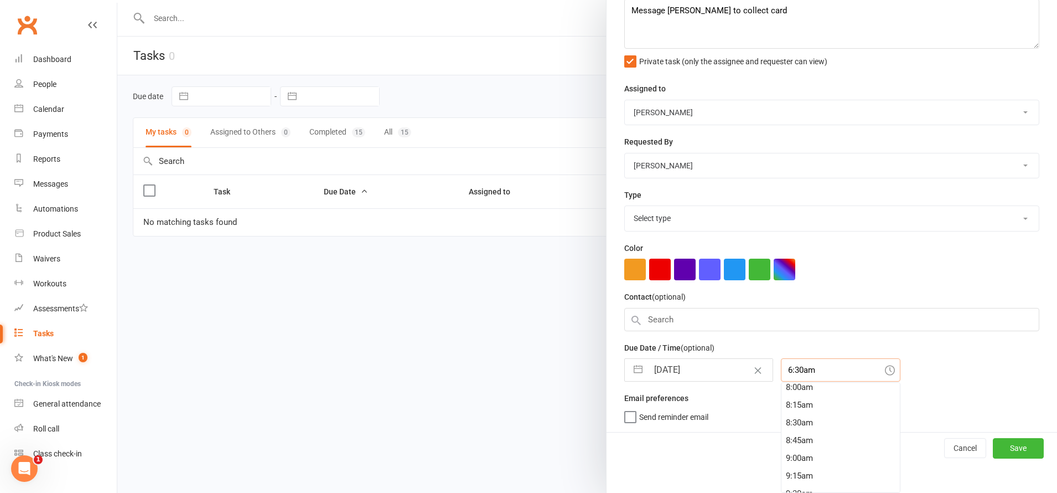
scroll to position [553, 0]
click at [805, 428] on div "12:00am 12:15am 12:30am 12:45am 1:00am 1:15am 1:30am 1:45am 2:00am 2:15am 2:30a…" at bounding box center [841, 437] width 120 height 111
click at [786, 438] on div "8:30am" at bounding box center [840, 440] width 118 height 18
type input "8:30am"
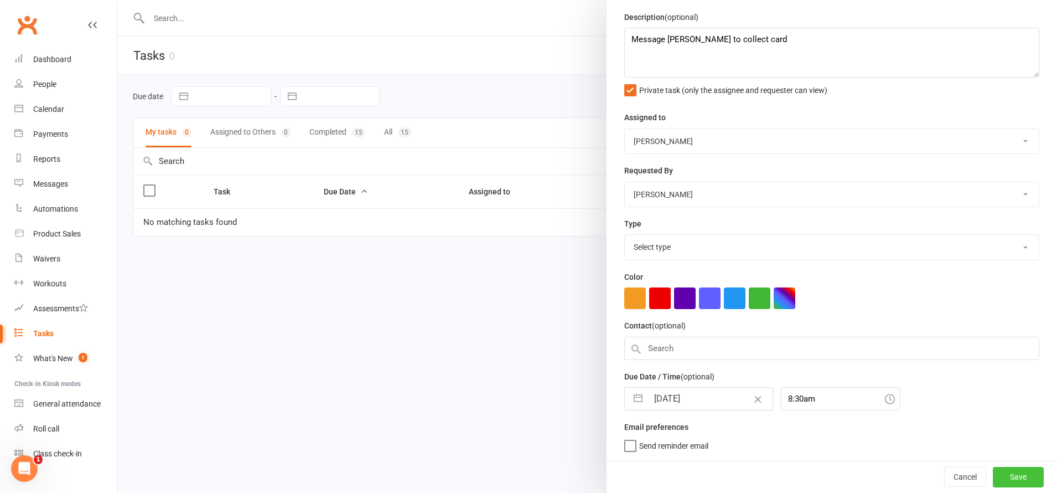
click at [1001, 470] on button "Save" at bounding box center [1018, 477] width 51 height 20
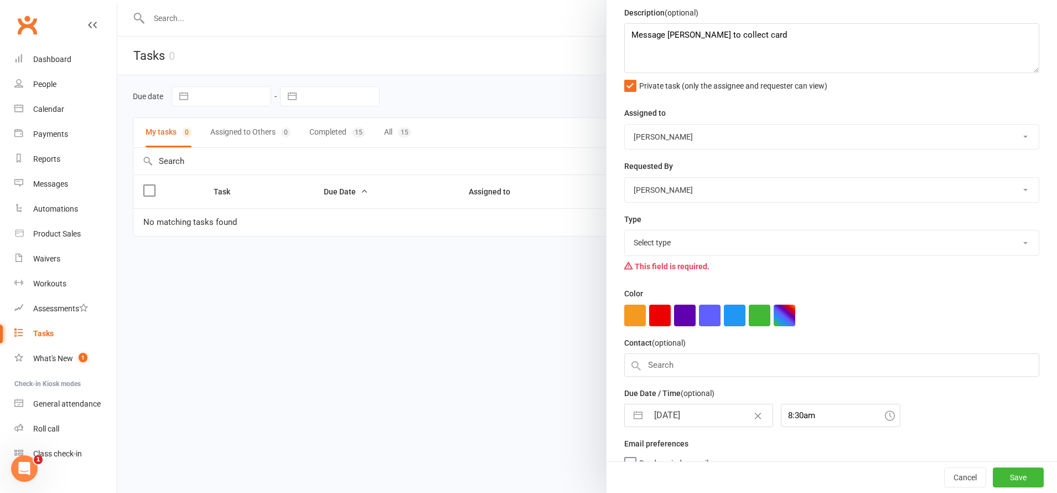
click at [646, 247] on select "Select type E-mail Meeting Phone call Add new task type" at bounding box center [832, 242] width 414 height 24
select select "7628"
click at [625, 232] on select "Select type E-mail Meeting Phone call Add new task type" at bounding box center [832, 242] width 414 height 24
click at [1001, 471] on button "Save" at bounding box center [1018, 477] width 51 height 20
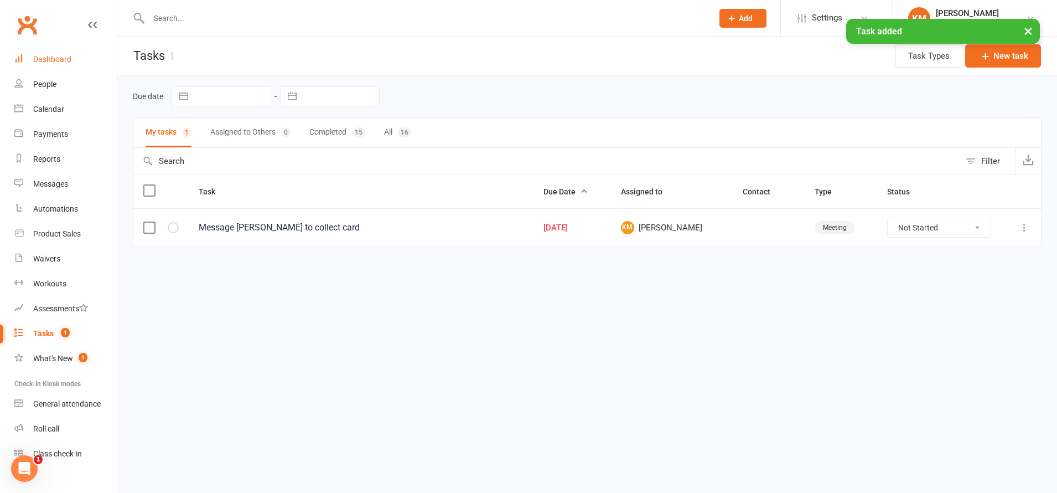
click at [44, 62] on div "Dashboard" at bounding box center [52, 59] width 38 height 9
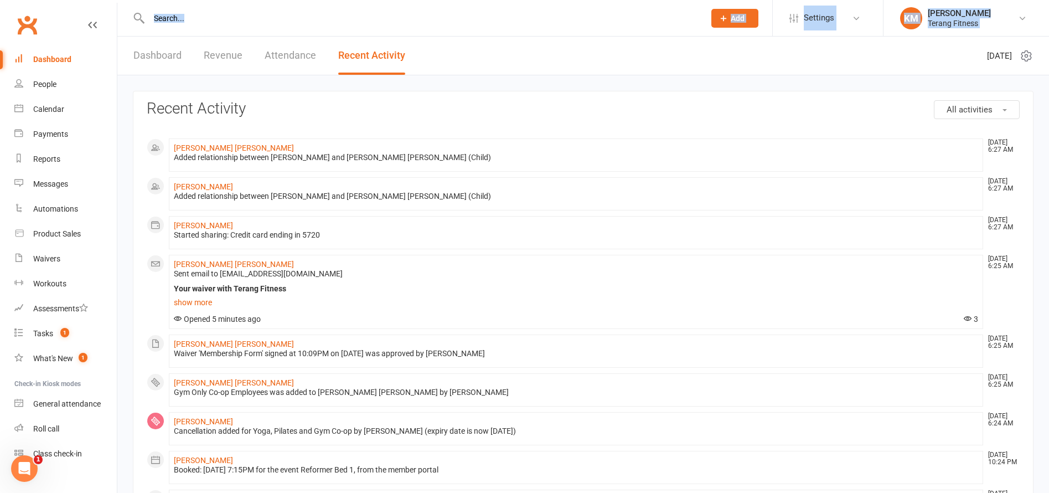
drag, startPoint x: 23, startPoint y: 42, endPoint x: -4, endPoint y: -82, distance: 126.9
